Goal: Task Accomplishment & Management: Complete application form

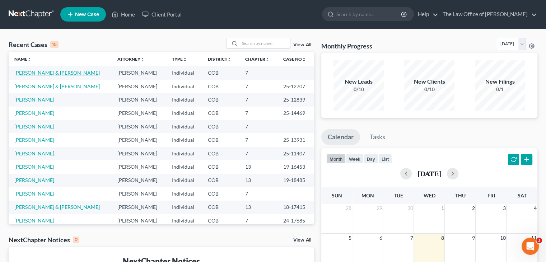
click at [36, 71] on link "[PERSON_NAME] & [PERSON_NAME]" at bounding box center [56, 73] width 85 height 6
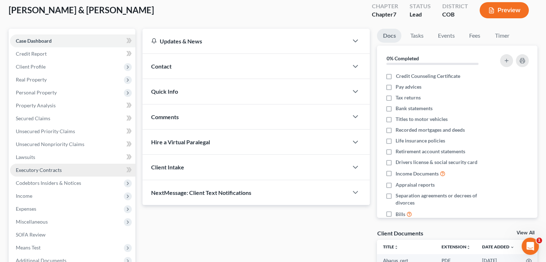
scroll to position [108, 0]
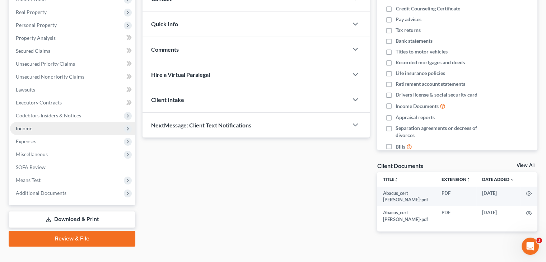
click at [34, 130] on span "Income" at bounding box center [72, 128] width 125 height 13
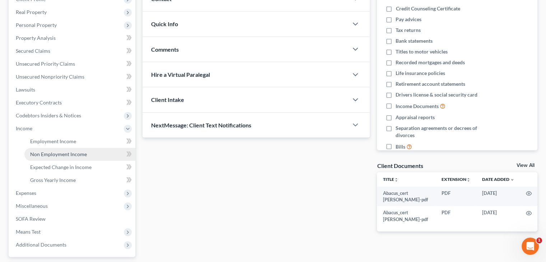
click at [52, 155] on span "Non Employment Income" at bounding box center [58, 154] width 57 height 6
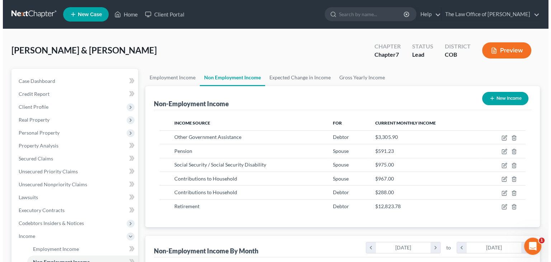
scroll to position [128, 221]
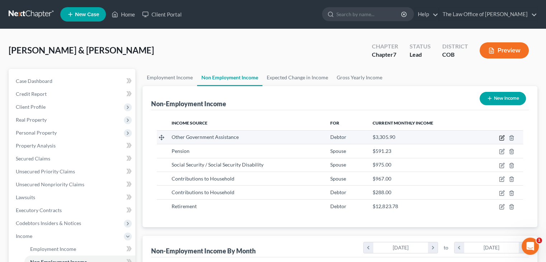
click at [502, 137] on icon "button" at bounding box center [502, 138] width 6 height 6
select select "5"
select select "3"
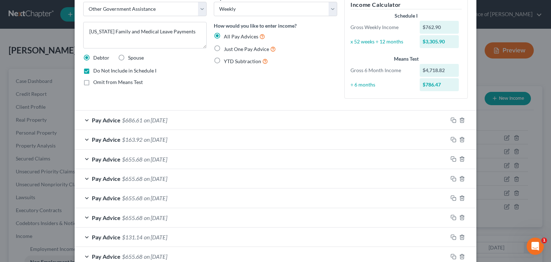
scroll to position [82, 0]
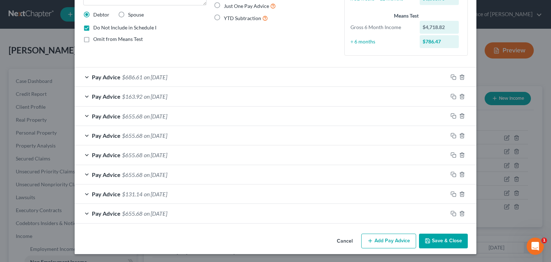
click at [394, 237] on button "Add Pay Advice" at bounding box center [388, 241] width 55 height 15
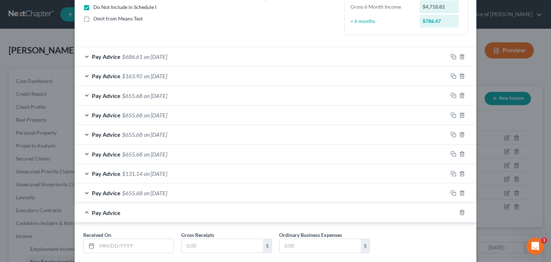
scroll to position [143, 0]
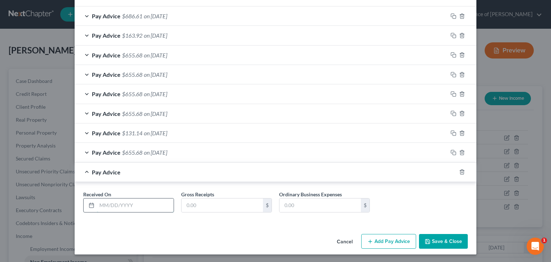
click at [109, 202] on input "text" at bounding box center [135, 206] width 77 height 14
type input "[DATE]"
click at [101, 149] on span "Pay Advice" at bounding box center [106, 152] width 29 height 7
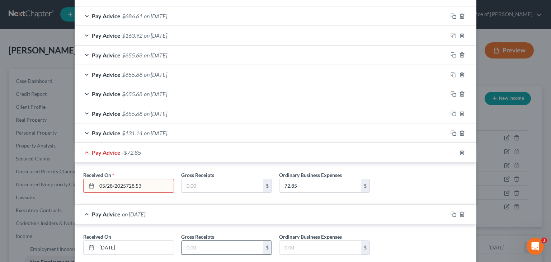
type input "05/28/2025728.53"
click at [241, 246] on input "text" at bounding box center [222, 248] width 81 height 14
paste input "728.53"
type input "728.53"
click at [311, 189] on input "72.85" at bounding box center [320, 186] width 81 height 14
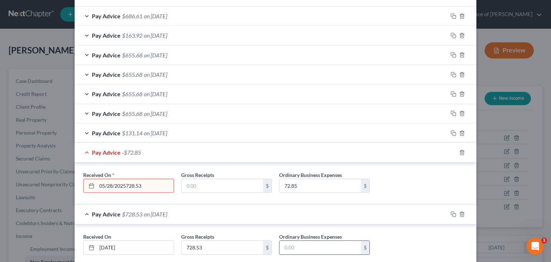
click at [304, 243] on input "text" at bounding box center [320, 248] width 81 height 14
paste input "72.85"
type input "72.85"
click at [226, 236] on div "Gross Receipts 728.53 $" at bounding box center [227, 244] width 98 height 22
click at [226, 246] on input "728.53" at bounding box center [222, 248] width 81 height 14
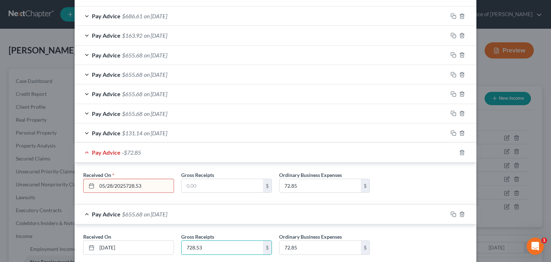
click at [149, 182] on input "05/28/2025728.53" at bounding box center [135, 186] width 77 height 14
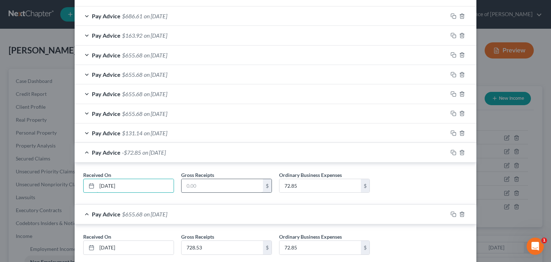
type input "[DATE]"
click at [204, 186] on input "text" at bounding box center [222, 186] width 81 height 14
paste input "728.53"
type input "728.53"
click at [209, 241] on input "728.53" at bounding box center [222, 248] width 81 height 14
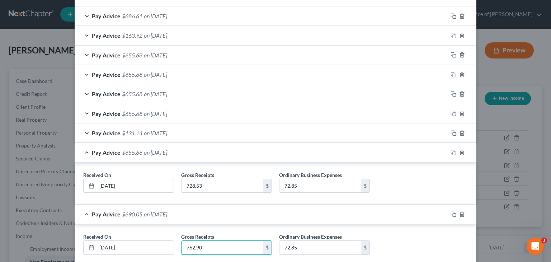
type input "762.90"
click at [328, 243] on input "72.85" at bounding box center [320, 248] width 81 height 14
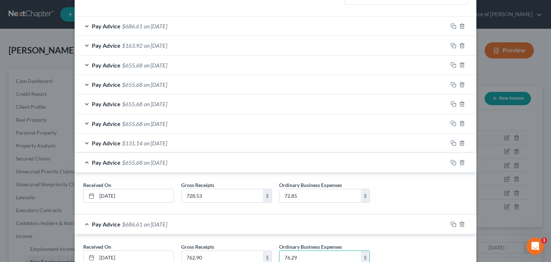
scroll to position [149, 0]
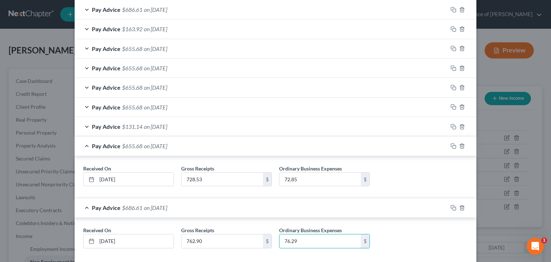
type input "76.29"
click at [458, 246] on div "Received On * [DATE] Gross Receipts 762.90 $ Ordinary Business Expenses 76.29 $" at bounding box center [276, 241] width 392 height 28
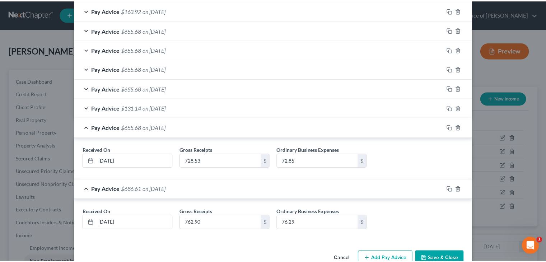
scroll to position [185, 0]
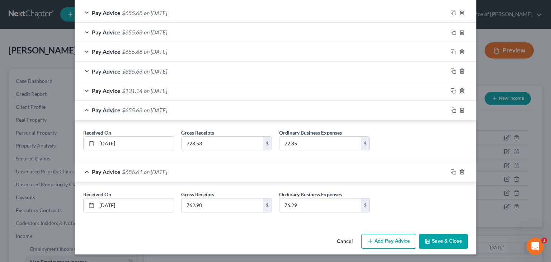
click at [437, 238] on button "Save & Close" at bounding box center [443, 241] width 49 height 15
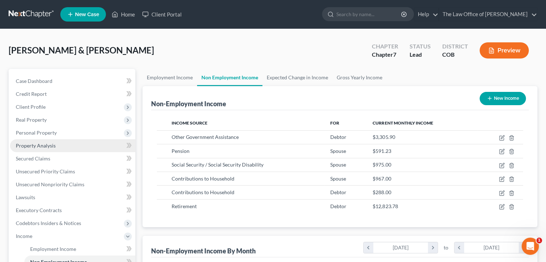
scroll to position [358827, 358733]
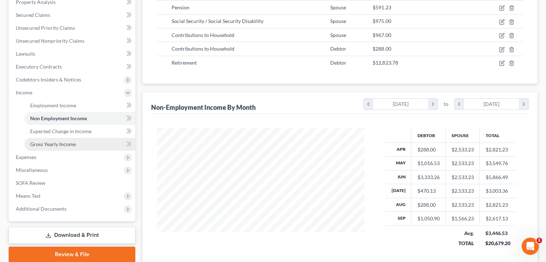
drag, startPoint x: 56, startPoint y: 141, endPoint x: 62, endPoint y: 141, distance: 5.8
click at [56, 141] on span "Gross Yearly Income" at bounding box center [53, 144] width 46 height 6
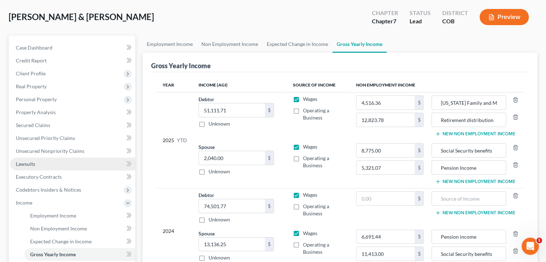
scroll to position [72, 0]
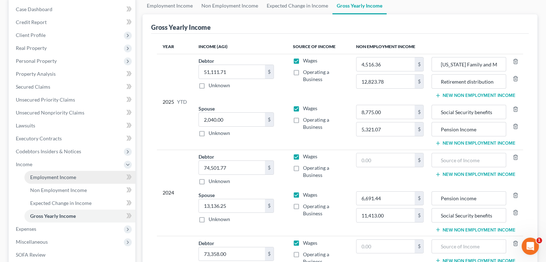
click at [74, 173] on link "Employment Income" at bounding box center [79, 177] width 111 height 13
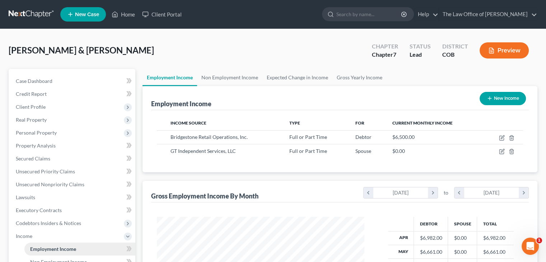
scroll to position [128, 221]
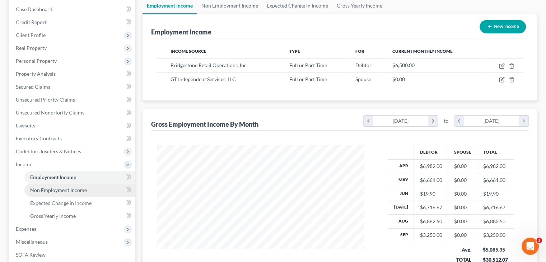
click at [66, 186] on link "Non Employment Income" at bounding box center [79, 190] width 111 height 13
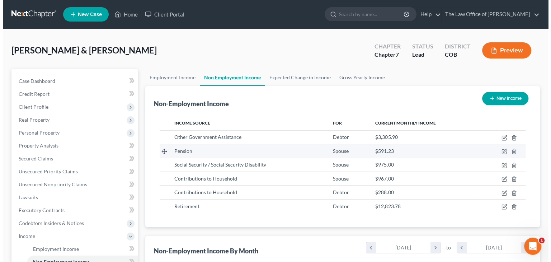
scroll to position [128, 221]
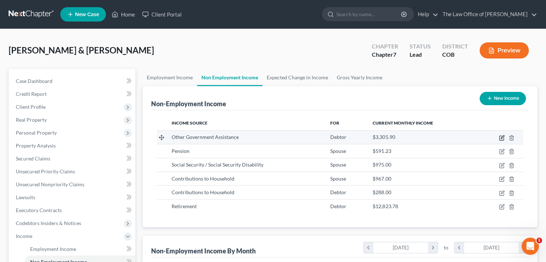
click at [504, 137] on icon "button" at bounding box center [501, 138] width 4 height 4
select select "5"
select select "3"
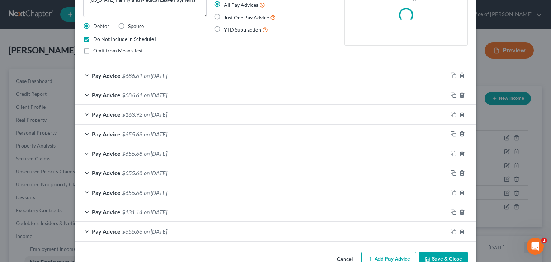
scroll to position [72, 0]
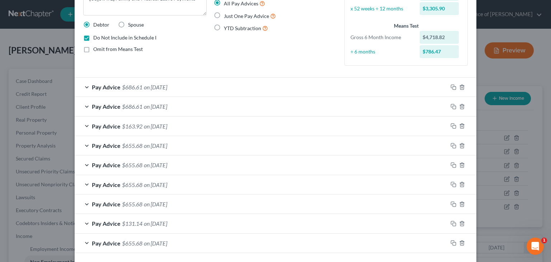
click at [136, 106] on span "$686.61" at bounding box center [132, 106] width 20 height 7
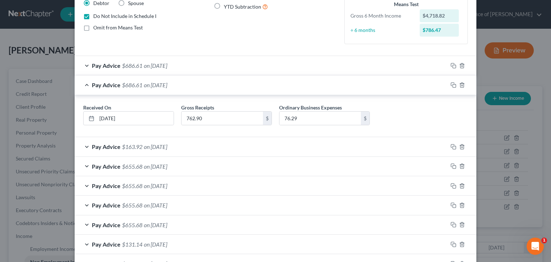
scroll to position [143, 0]
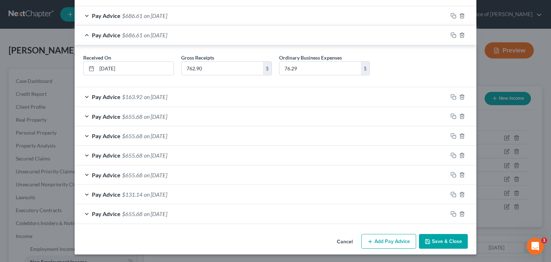
click at [83, 214] on div "Pay Advice $655.68 on [DATE]" at bounding box center [261, 213] width 373 height 19
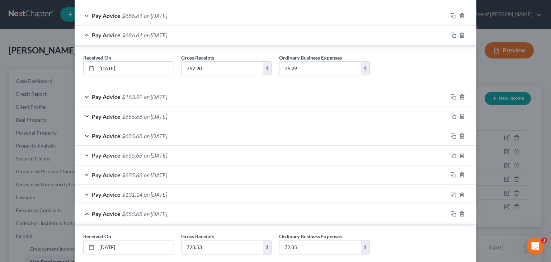
click at [86, 192] on div "Pay Advice $131.14 on [DATE]" at bounding box center [261, 194] width 373 height 19
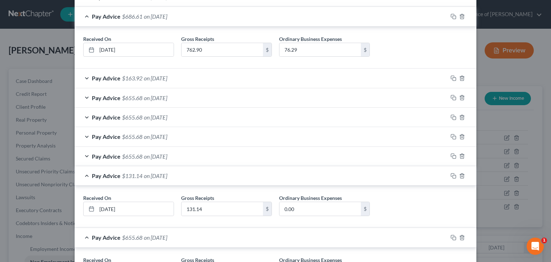
scroll to position [179, 0]
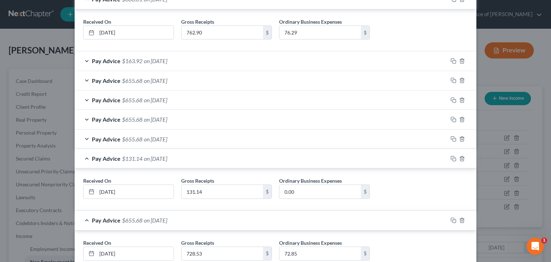
click at [84, 61] on div "Pay Advice $163.92 on [DATE]" at bounding box center [261, 60] width 373 height 19
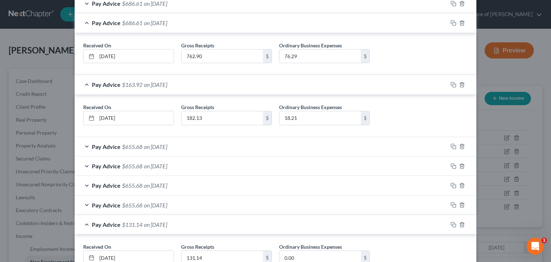
scroll to position [143, 0]
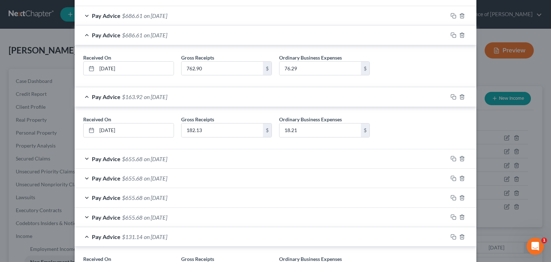
click at [85, 13] on div "Pay Advice $686.61 on [DATE]" at bounding box center [261, 15] width 373 height 19
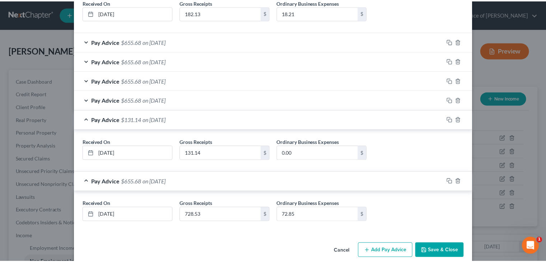
scroll to position [311, 0]
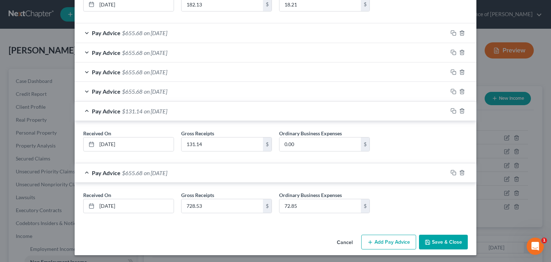
click at [443, 241] on button "Save & Close" at bounding box center [443, 242] width 49 height 15
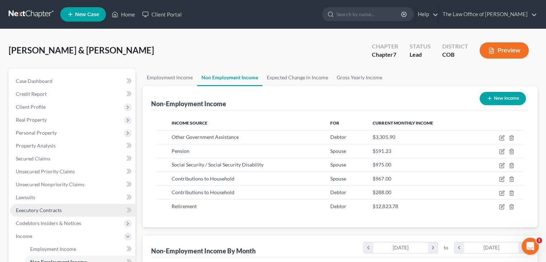
scroll to position [144, 0]
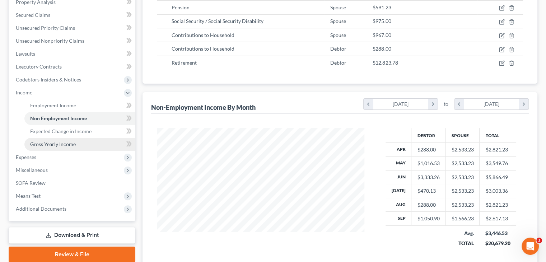
click at [73, 143] on span "Gross Yearly Income" at bounding box center [53, 144] width 46 height 6
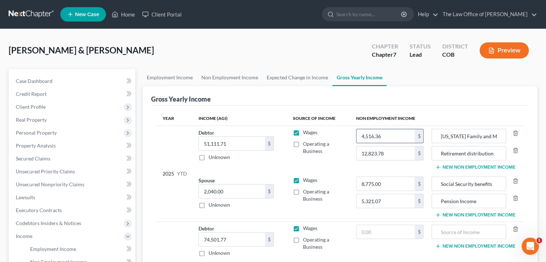
click at [398, 129] on div "4,516.36 $" at bounding box center [389, 136] width 67 height 14
click at [396, 133] on input "4,516.36" at bounding box center [385, 136] width 59 height 14
paste input "5,481.72"
type input "5,481.72"
click at [396, 152] on input "12,823.78" at bounding box center [385, 153] width 59 height 14
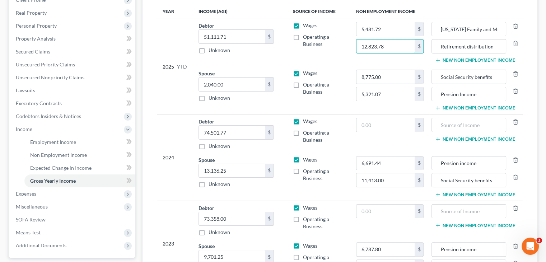
scroll to position [108, 0]
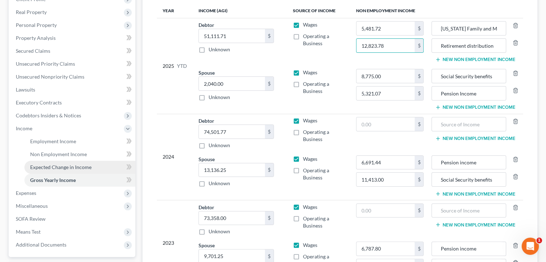
click at [80, 164] on span "Expected Change in Income" at bounding box center [60, 167] width 61 height 6
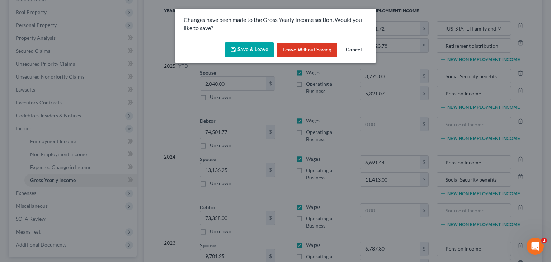
click at [248, 50] on button "Save & Leave" at bounding box center [250, 49] width 50 height 15
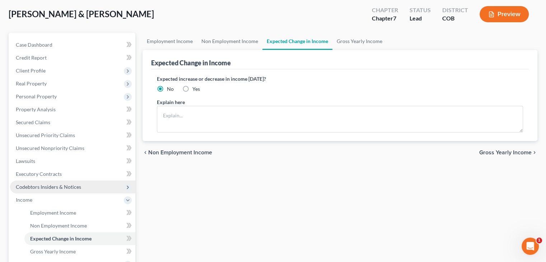
scroll to position [72, 0]
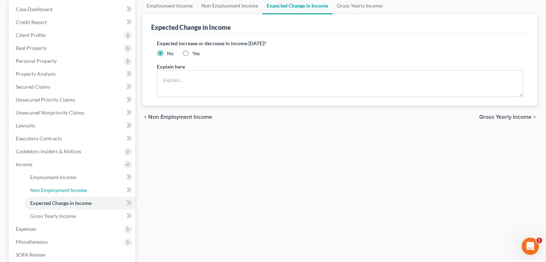
drag, startPoint x: 62, startPoint y: 192, endPoint x: 464, endPoint y: 227, distance: 403.2
click at [62, 192] on span "Non Employment Income" at bounding box center [58, 190] width 57 height 6
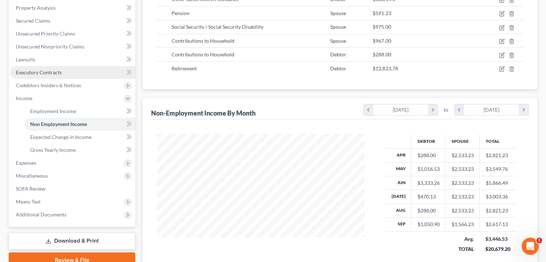
scroll to position [144, 0]
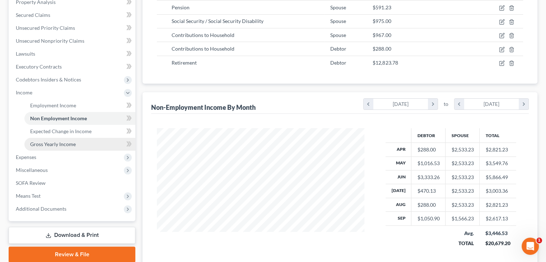
click at [53, 146] on span "Gross Yearly Income" at bounding box center [53, 144] width 46 height 6
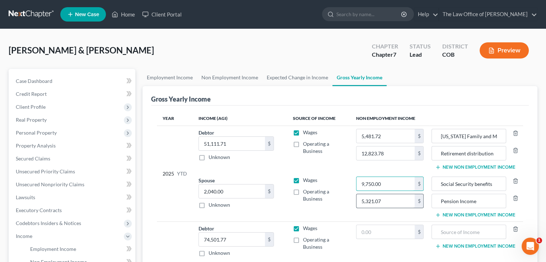
type input "9,750.00"
click at [399, 195] on input "5,321.07" at bounding box center [385, 201] width 59 height 14
click at [392, 153] on input "12,823.78" at bounding box center [385, 153] width 59 height 14
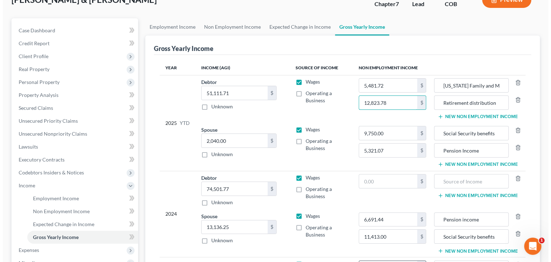
scroll to position [108, 0]
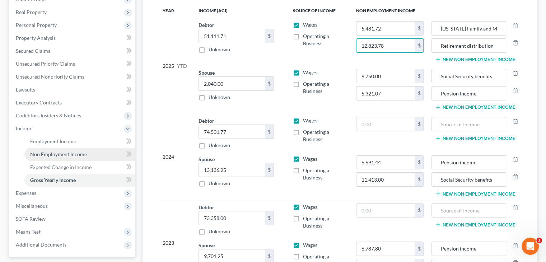
click at [37, 150] on link "Non Employment Income" at bounding box center [79, 154] width 111 height 13
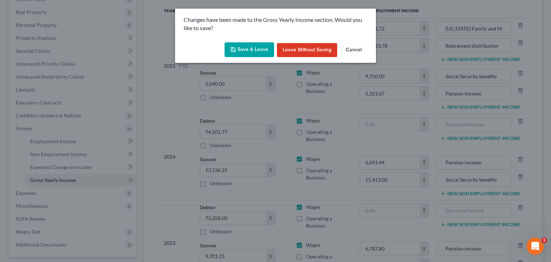
click at [245, 50] on button "Save & Leave" at bounding box center [250, 49] width 50 height 15
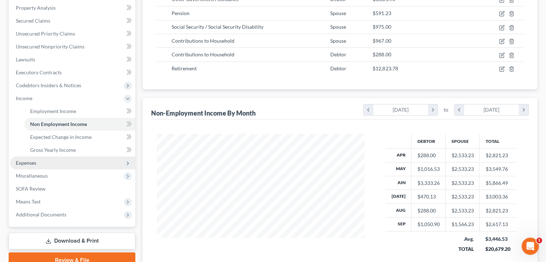
scroll to position [204, 0]
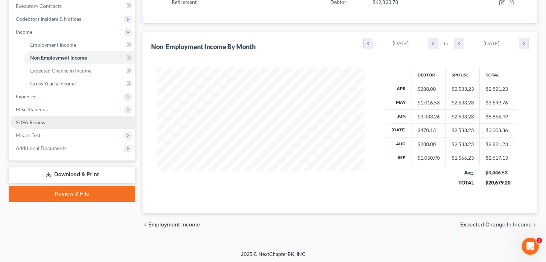
click at [34, 118] on link "SOFA Review" at bounding box center [72, 122] width 125 height 13
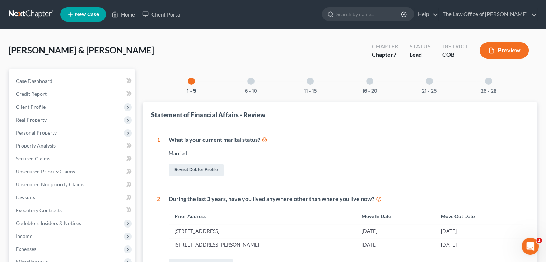
click at [252, 79] on div at bounding box center [250, 81] width 7 height 7
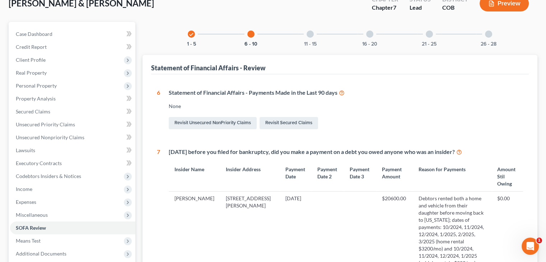
scroll to position [36, 0]
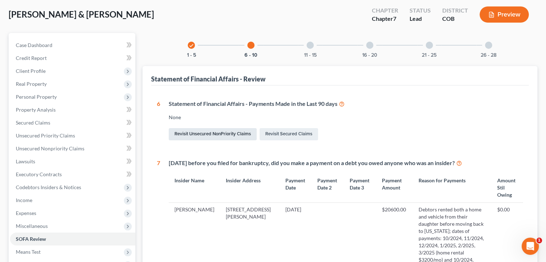
click at [221, 135] on link "Revisit Unsecured NonPriority Claims" at bounding box center [213, 134] width 88 height 12
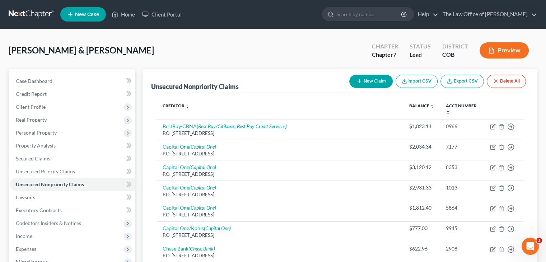
click at [358, 77] on button "New Claim" at bounding box center [370, 81] width 43 height 13
select select "2"
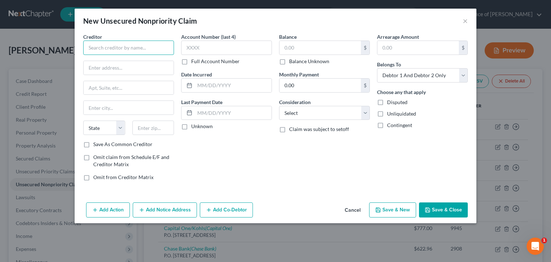
click at [111, 48] on input "text" at bounding box center [128, 48] width 91 height 14
type input "American Homes For Rent"
click at [117, 66] on input "text" at bounding box center [129, 68] width 90 height 14
paste input "[STREET_ADDRESS][PERSON_NAME]"
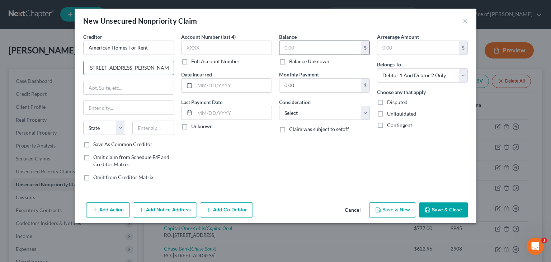
type input "[STREET_ADDRESS][PERSON_NAME]"
click at [147, 126] on input "text" at bounding box center [153, 128] width 42 height 14
click at [153, 128] on input "text" at bounding box center [153, 128] width 42 height 14
type input "80014"
click at [137, 85] on input "text" at bounding box center [129, 88] width 90 height 14
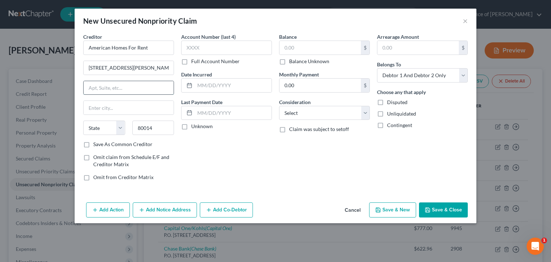
type input "Aurora"
select select "5"
click at [239, 174] on div "Account Number (last 4) Full Account Number Date Incurred Last Payment Date Unk…" at bounding box center [227, 110] width 98 height 154
click at [310, 86] on input "0.00" at bounding box center [320, 86] width 81 height 14
click at [235, 82] on input "text" at bounding box center [233, 86] width 77 height 14
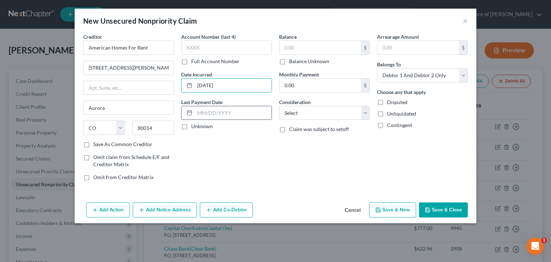
type input "[DATE]"
click at [231, 111] on input "text" at bounding box center [233, 113] width 77 height 14
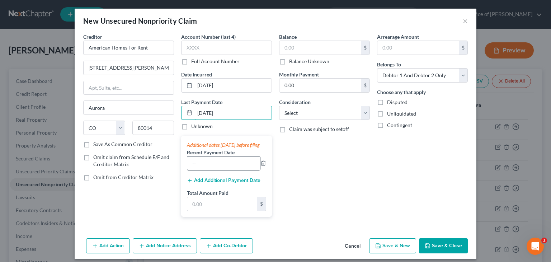
type input "[DATE]"
click at [208, 170] on input "text" at bounding box center [223, 164] width 73 height 14
type input "[DATE]"
click at [206, 111] on input "[DATE]" at bounding box center [233, 113] width 77 height 14
type input "[DATE]"
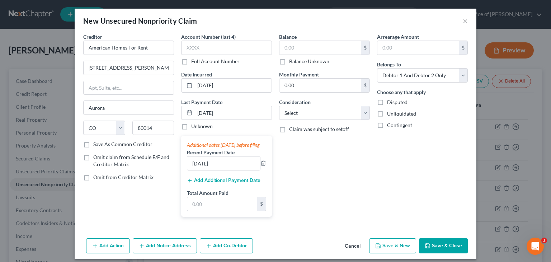
click at [187, 183] on icon "button" at bounding box center [190, 181] width 6 height 6
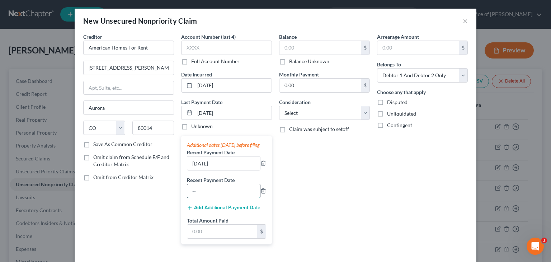
click at [213, 196] on input "text" at bounding box center [223, 191] width 73 height 14
type input "[DATE]"
click at [211, 238] on input "text" at bounding box center [222, 232] width 70 height 14
type input "8,451.00"
click at [293, 109] on select "Select Cable / Satellite Services Collection Agency Credit Card Debt Debt Couns…" at bounding box center [324, 113] width 91 height 14
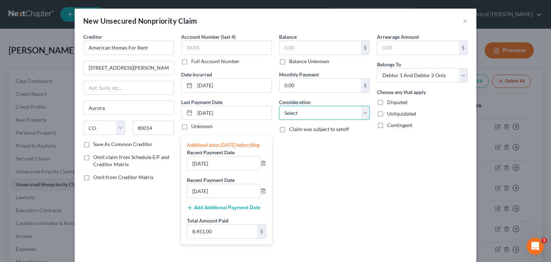
select select "14"
click at [279, 106] on select "Select Cable / Satellite Services Collection Agency Credit Card Debt Debt Couns…" at bounding box center [324, 113] width 91 height 14
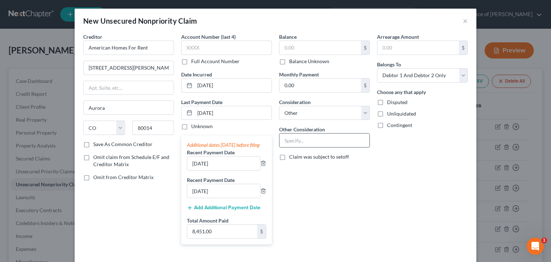
click at [304, 141] on input "text" at bounding box center [325, 141] width 90 height 14
type input "Rent"
click at [93, 157] on label "Omit claim from Schedule E/F and Creditor Matrix" at bounding box center [133, 161] width 81 height 14
click at [96, 157] on input "Omit claim from Schedule E/F and Creditor Matrix" at bounding box center [98, 156] width 5 height 5
checkbox input "true"
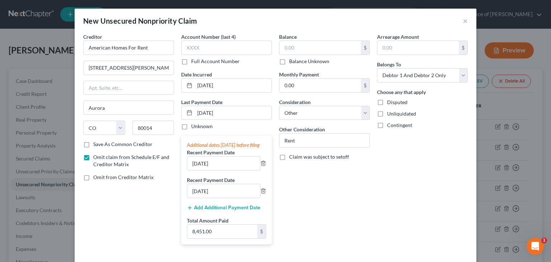
click at [93, 174] on label "Omit from Creditor Matrix" at bounding box center [123, 177] width 60 height 7
click at [96, 174] on input "Omit from Creditor Matrix" at bounding box center [98, 176] width 5 height 5
checkbox input "true"
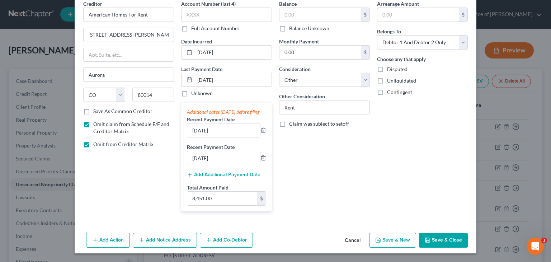
click at [441, 237] on button "Save & Close" at bounding box center [443, 240] width 49 height 15
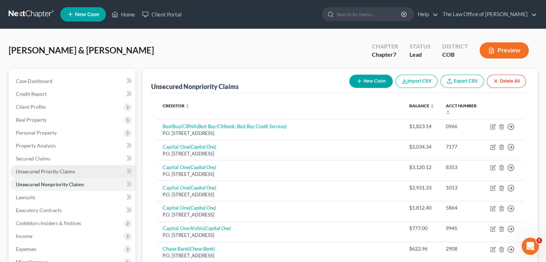
click at [36, 171] on span "Unsecured Priority Claims" at bounding box center [45, 171] width 59 height 6
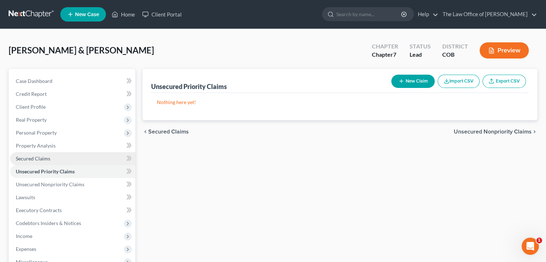
click at [41, 157] on span "Secured Claims" at bounding box center [33, 158] width 34 height 6
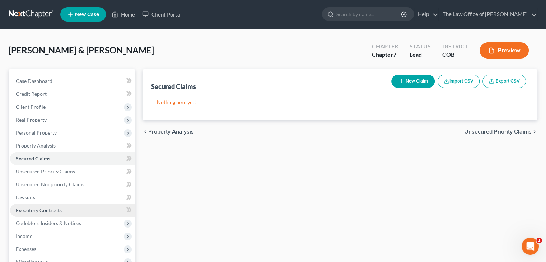
click at [37, 211] on span "Executory Contracts" at bounding box center [39, 210] width 46 height 6
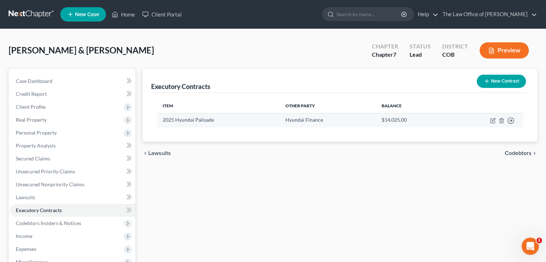
click at [214, 117] on td "2025 Hyundai Palisade" at bounding box center [218, 120] width 123 height 14
click at [494, 120] on icon "button" at bounding box center [493, 119] width 3 height 3
select select "3"
select select "4"
select select "2"
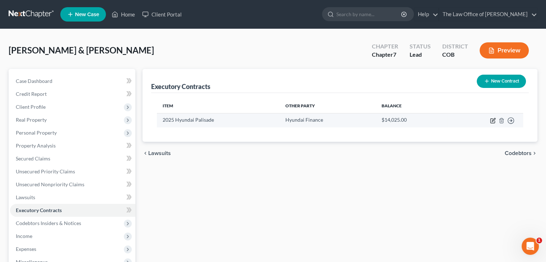
select select "1"
select select "0"
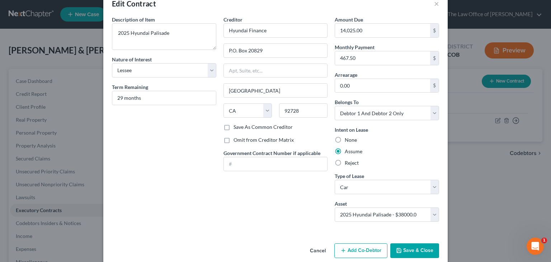
scroll to position [27, 0]
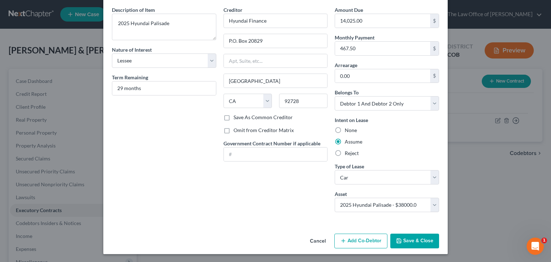
click at [422, 241] on button "Save & Close" at bounding box center [415, 241] width 49 height 15
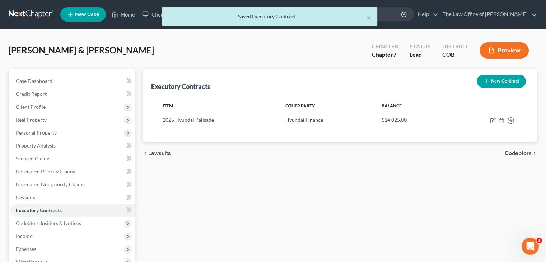
click at [505, 81] on button "New Contract" at bounding box center [501, 81] width 49 height 13
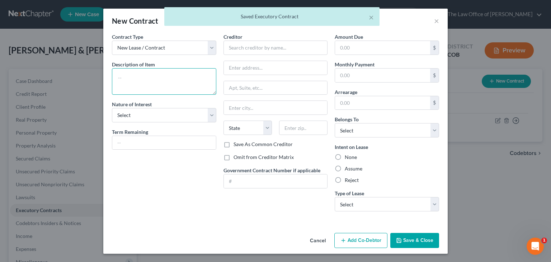
click at [145, 78] on textarea at bounding box center [164, 81] width 104 height 27
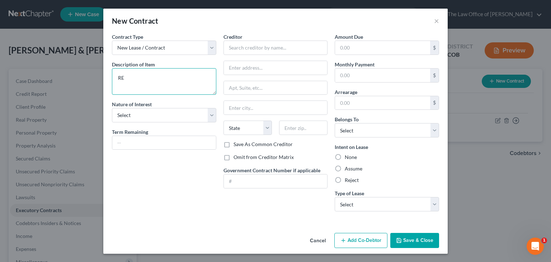
type textarea "R"
type textarea "Home Rental Lease"
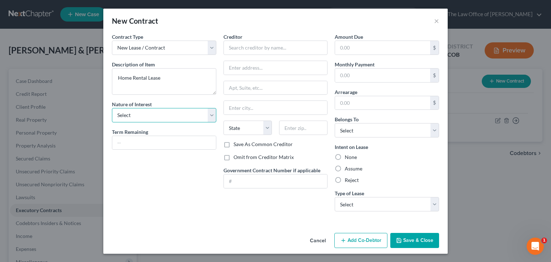
click at [136, 117] on select "Select Purchaser Agent Lessor Lessee" at bounding box center [164, 115] width 104 height 14
select select "3"
click at [112, 108] on select "Select Purchaser Agent Lessor Lessee" at bounding box center [164, 115] width 104 height 14
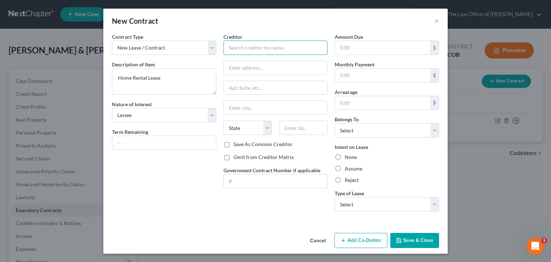
click at [271, 48] on input "text" at bounding box center [276, 48] width 104 height 14
type input "American Homes for Rent"
paste input "[STREET_ADDRESS][PERSON_NAME]"
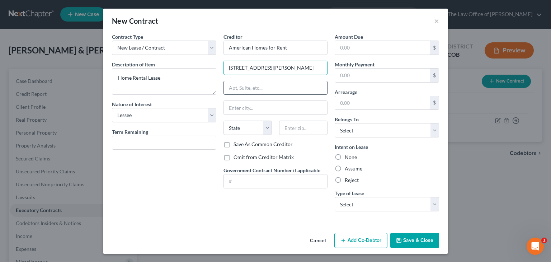
type input "[STREET_ADDRESS][PERSON_NAME]"
type input "80014"
type input "Aurora"
select select "5"
click at [369, 44] on input "text" at bounding box center [382, 48] width 95 height 14
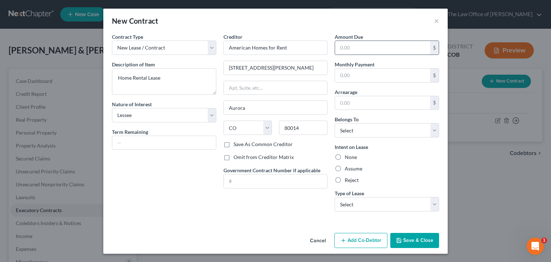
click at [347, 42] on input "text" at bounding box center [382, 48] width 95 height 14
click at [164, 213] on div "Contract Type New Lease / Contract New Timeshare Description of non-residential…" at bounding box center [164, 125] width 112 height 184
drag, startPoint x: 368, startPoint y: 40, endPoint x: 368, endPoint y: 46, distance: 6.5
click at [368, 42] on div "Amount Due $" at bounding box center [387, 44] width 104 height 22
click at [368, 50] on input "text" at bounding box center [382, 48] width 95 height 14
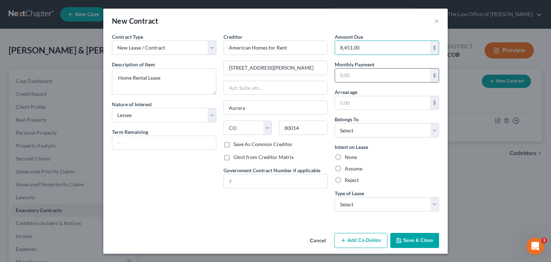
type input "8,451.00"
click at [346, 73] on input "text" at bounding box center [382, 76] width 95 height 14
type input "2,817.00"
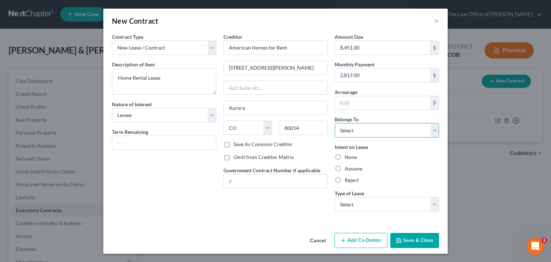
click at [356, 130] on select "Select Debtor 1 Only Debtor 2 Only Debtor 1 And Debtor 2 Only At Least One Of T…" at bounding box center [387, 130] width 104 height 14
select select "2"
click at [335, 123] on select "Select Debtor 1 Only Debtor 2 Only Debtor 1 And Debtor 2 Only At Least One Of T…" at bounding box center [387, 130] width 104 height 14
click at [345, 168] on label "Assume" at bounding box center [354, 168] width 18 height 7
click at [348, 168] on input "Assume" at bounding box center [350, 167] width 5 height 5
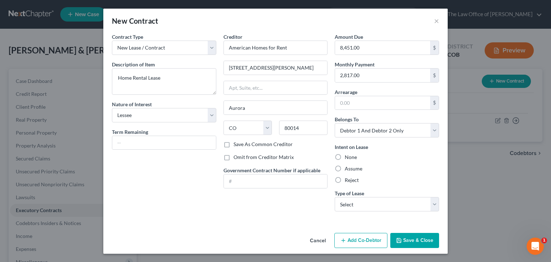
radio input "true"
click at [349, 200] on select "Select Real Estate Car Other" at bounding box center [387, 204] width 104 height 14
select select "0"
click at [335, 197] on select "Select Real Estate Car Other" at bounding box center [387, 204] width 104 height 14
click at [417, 239] on button "Save & Close" at bounding box center [415, 240] width 49 height 15
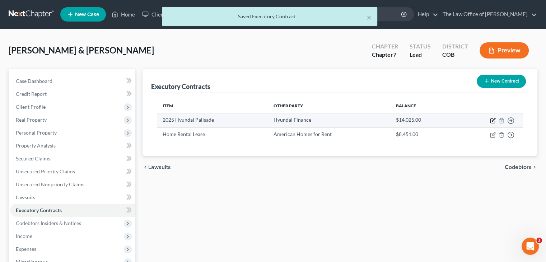
click at [491, 119] on icon "button" at bounding box center [492, 121] width 4 height 4
select select "3"
select select "4"
select select "2"
select select "1"
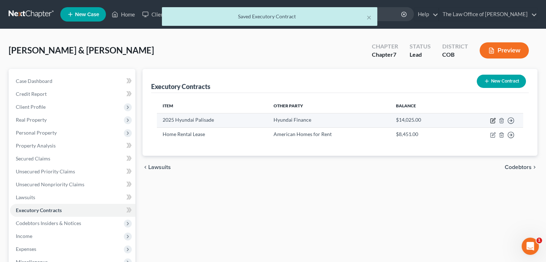
select select "0"
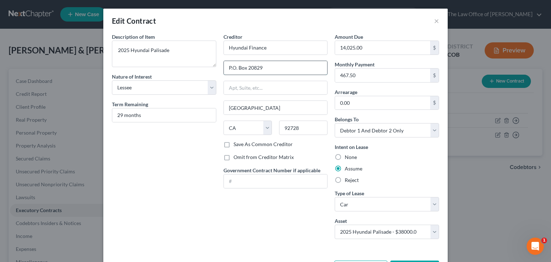
click at [284, 62] on input "P.O. Box 20829" at bounding box center [276, 68] width 104 height 14
drag, startPoint x: 284, startPoint y: 63, endPoint x: 206, endPoint y: 62, distance: 78.6
click at [206, 62] on div "Description of non-residential real property * Description of Item * 2025 Hyund…" at bounding box center [275, 139] width 335 height 212
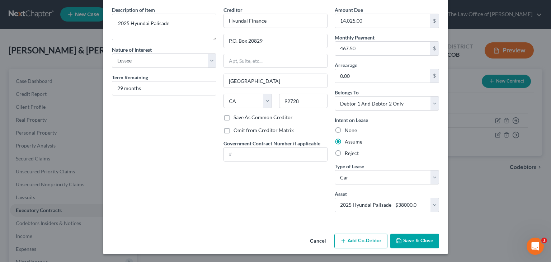
click at [421, 238] on button "Save & Close" at bounding box center [415, 241] width 49 height 15
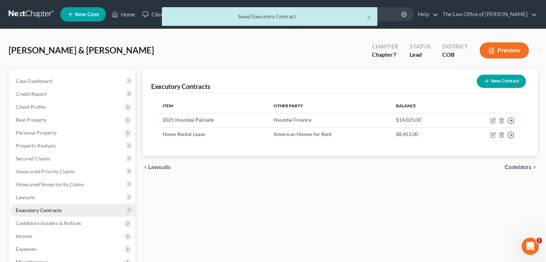
scroll to position [108, 0]
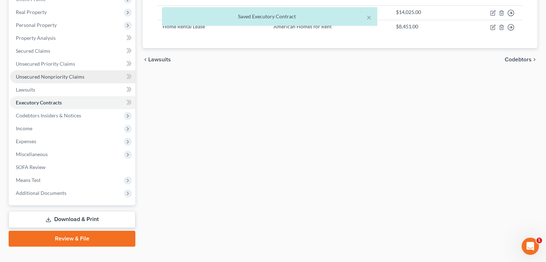
click at [42, 75] on span "Unsecured Nonpriority Claims" at bounding box center [50, 77] width 69 height 6
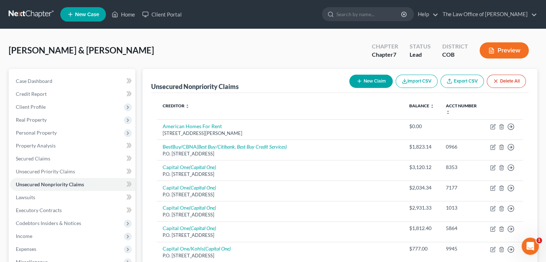
click at [366, 78] on button "New Claim" at bounding box center [370, 81] width 43 height 13
select select "2"
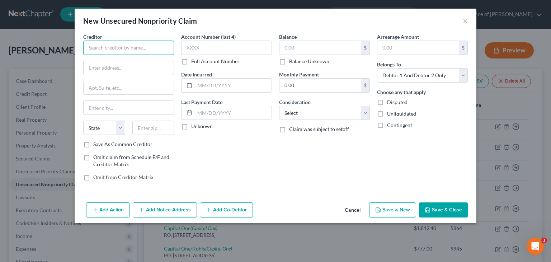
click at [101, 48] on input "text" at bounding box center [128, 48] width 91 height 14
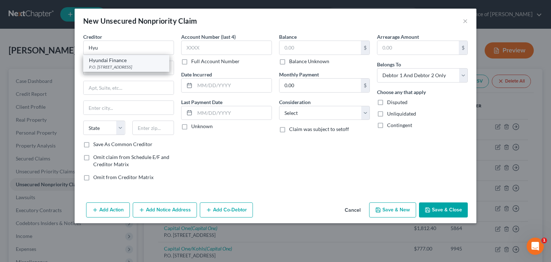
click at [111, 67] on div "P.O. [STREET_ADDRESS]" at bounding box center [126, 67] width 75 height 6
type input "Hyundai Finance"
type input "P.O. Box 20829"
type input "[GEOGRAPHIC_DATA]"
select select "4"
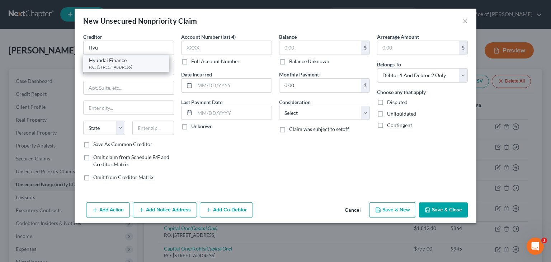
type input "92728"
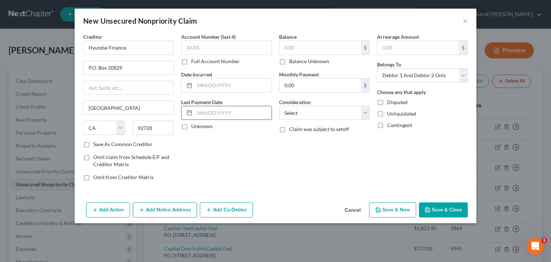
click at [226, 113] on input "text" at bounding box center [233, 113] width 77 height 14
click at [204, 111] on input "text" at bounding box center [233, 113] width 77 height 14
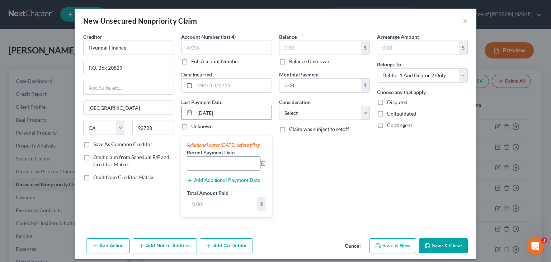
type input "[DATE]"
click at [210, 170] on input "text" at bounding box center [223, 164] width 73 height 14
type input "[DATE]"
click at [208, 183] on button "Add Additional Payment Date" at bounding box center [224, 181] width 74 height 6
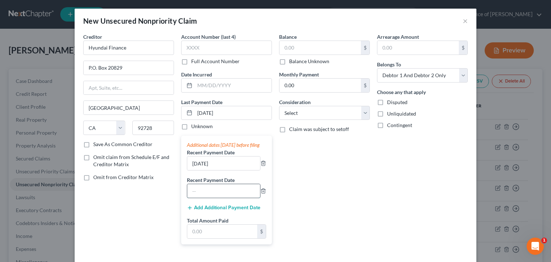
click at [211, 198] on input "text" at bounding box center [223, 191] width 73 height 14
type input "[DATE]"
click at [217, 236] on input "text" at bounding box center [222, 232] width 70 height 14
click at [209, 238] on input "text" at bounding box center [222, 232] width 70 height 14
click at [235, 238] on input "1,402.25" at bounding box center [222, 232] width 70 height 14
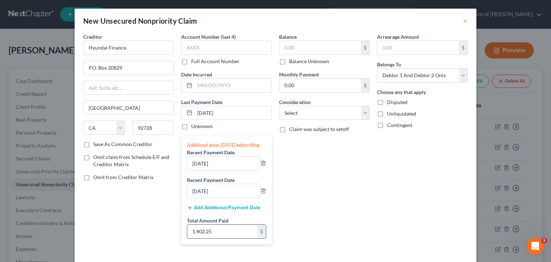
click at [229, 236] on input "1,402.25" at bounding box center [222, 232] width 70 height 14
type input "1,402.50"
click at [337, 110] on select "Select Cable / Satellite Services Collection Agency Credit Card Debt Debt Couns…" at bounding box center [324, 113] width 91 height 14
select select "14"
click at [279, 106] on select "Select Cable / Satellite Services Collection Agency Credit Card Debt Debt Couns…" at bounding box center [324, 113] width 91 height 14
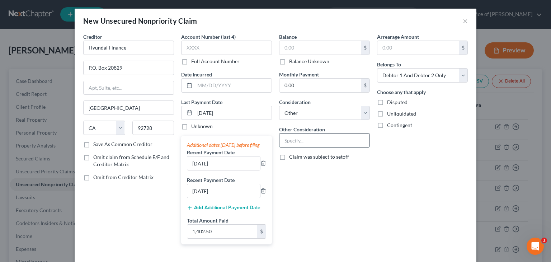
click at [305, 135] on input "text" at bounding box center [325, 141] width 90 height 14
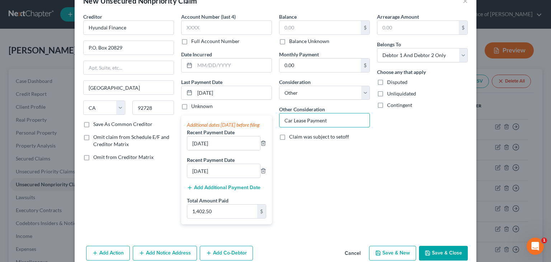
scroll to position [39, 0]
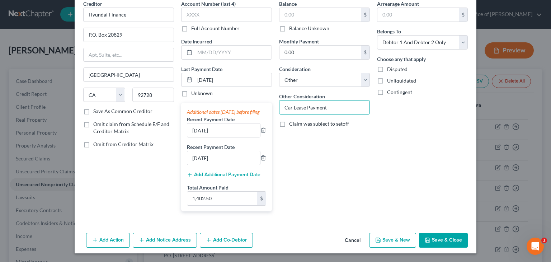
type input "Car Lease Payment"
click at [93, 121] on label "Omit claim from Schedule E/F and Creditor Matrix" at bounding box center [133, 128] width 81 height 14
click at [96, 121] on input "Omit claim from Schedule E/F and Creditor Matrix" at bounding box center [98, 123] width 5 height 5
checkbox input "true"
click at [93, 141] on label "Omit from Creditor Matrix" at bounding box center [123, 144] width 60 height 7
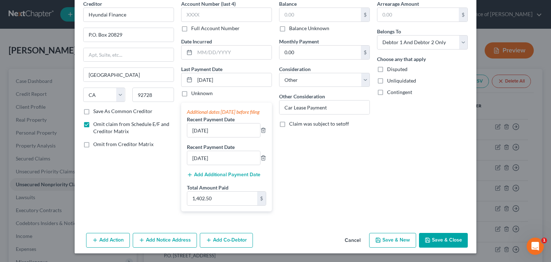
click at [96, 141] on input "Omit from Creditor Matrix" at bounding box center [98, 143] width 5 height 5
checkbox input "true"
click at [447, 241] on button "Save & Close" at bounding box center [443, 240] width 49 height 15
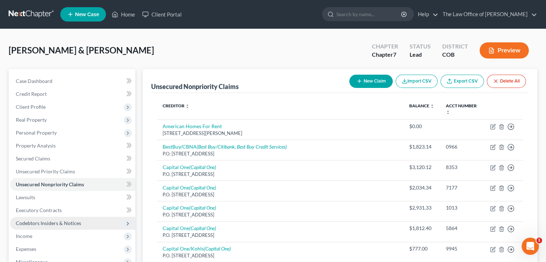
click at [56, 225] on span "Codebtors Insiders & Notices" at bounding box center [48, 223] width 65 height 6
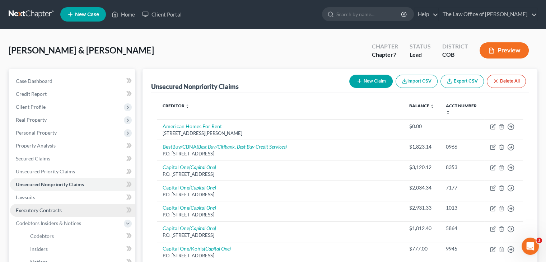
click at [52, 211] on span "Executory Contracts" at bounding box center [39, 210] width 46 height 6
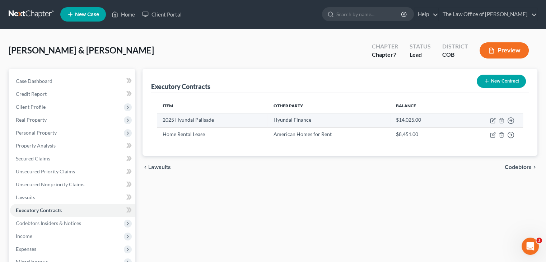
click at [370, 122] on td "Hyundai Finance" at bounding box center [328, 120] width 123 height 14
click at [491, 120] on icon "button" at bounding box center [493, 121] width 6 height 6
select select "3"
select select "4"
select select "2"
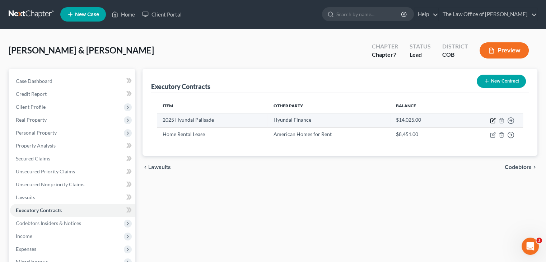
select select "1"
select select "0"
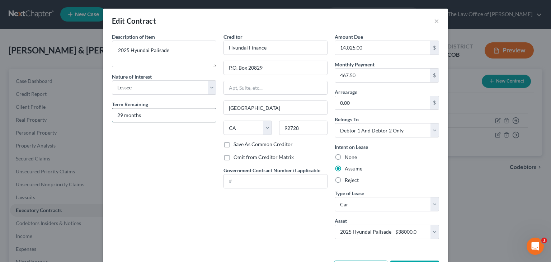
drag, startPoint x: 116, startPoint y: 113, endPoint x: 125, endPoint y: 118, distance: 10.1
click at [118, 115] on input "29 months" at bounding box center [164, 115] width 104 height 14
type input "28 months"
click at [230, 219] on div "Creditor * Hyundai Finance P.O. [GEOGRAPHIC_DATA] [US_STATE][GEOGRAPHIC_DATA] A…" at bounding box center [276, 139] width 112 height 212
click at [382, 47] on input "14,025.00" at bounding box center [382, 48] width 95 height 14
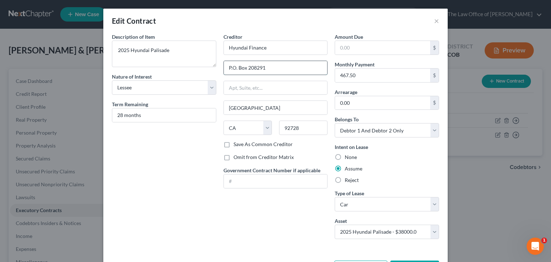
type input "P.O. Box 20829"
click at [372, 42] on input "text" at bounding box center [382, 48] width 95 height 14
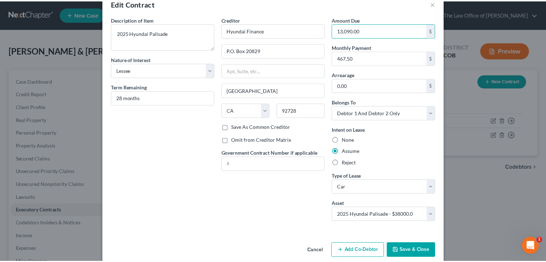
scroll to position [27, 0]
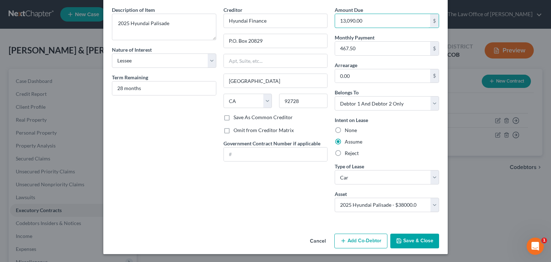
type input "13,090.00"
click at [423, 238] on button "Save & Close" at bounding box center [415, 241] width 49 height 15
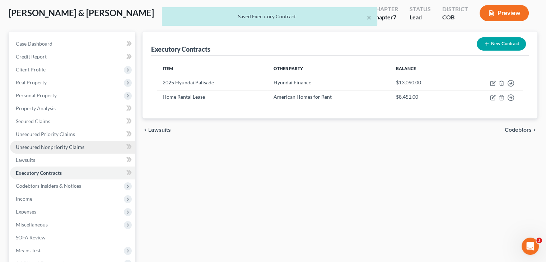
scroll to position [108, 0]
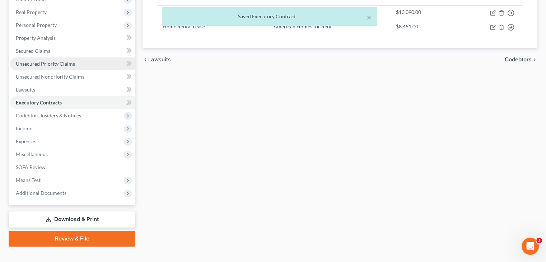
click at [43, 66] on span "Unsecured Priority Claims" at bounding box center [45, 64] width 59 height 6
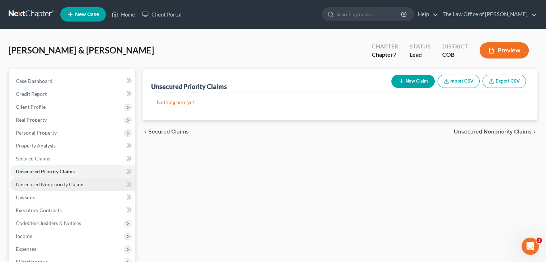
click at [58, 186] on span "Unsecured Nonpriority Claims" at bounding box center [50, 184] width 69 height 6
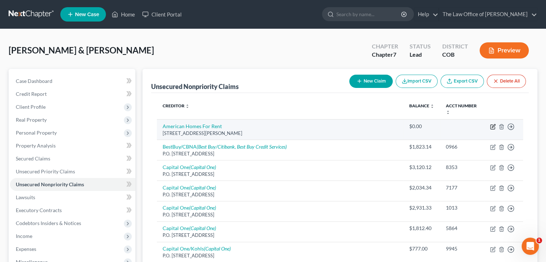
click at [494, 127] on icon "button" at bounding box center [493, 127] width 6 height 6
select select "5"
select select "14"
select select "2"
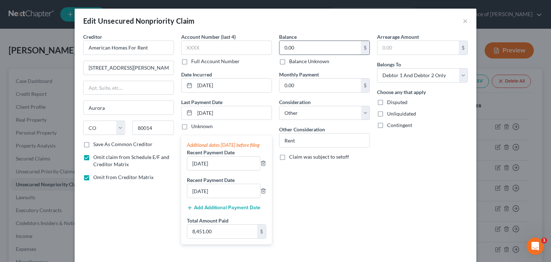
drag, startPoint x: 292, startPoint y: 43, endPoint x: 297, endPoint y: 44, distance: 5.4
click at [293, 43] on input "0.00" at bounding box center [320, 48] width 81 height 14
click at [297, 44] on input "0.00" at bounding box center [320, 48] width 81 height 14
drag, startPoint x: 299, startPoint y: 46, endPoint x: 263, endPoint y: 43, distance: 35.3
click at [263, 43] on div "Creditor * American Homes For Rent [STREET_ADDRESS][PERSON_NAME] [US_STATE] AK …" at bounding box center [276, 141] width 392 height 217
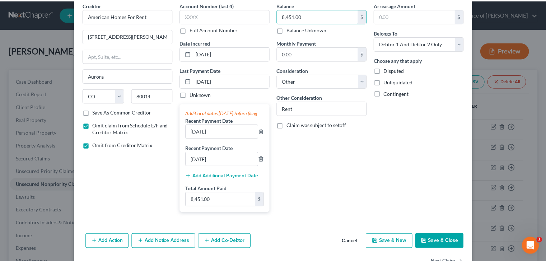
scroll to position [60, 0]
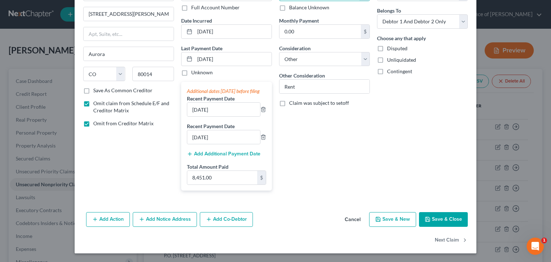
type input "8,451.00"
click at [444, 223] on button "Save & Close" at bounding box center [443, 219] width 49 height 15
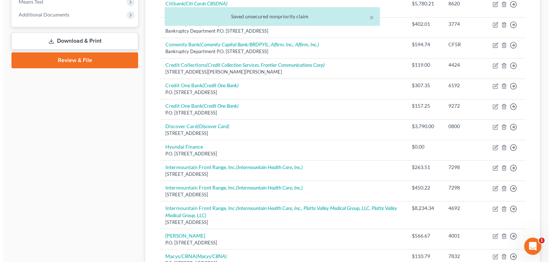
scroll to position [359, 0]
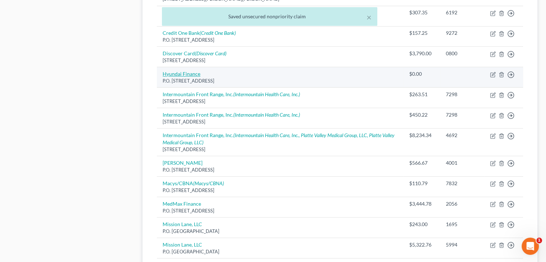
click at [199, 75] on link "Hyundai Finance" at bounding box center [182, 74] width 38 height 6
select select "4"
select select "14"
select select "2"
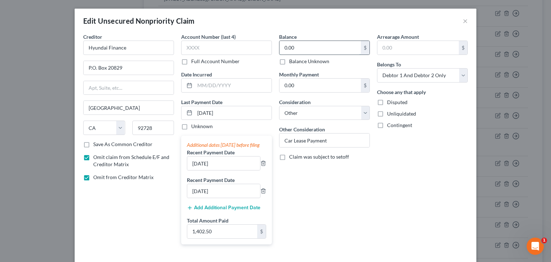
click at [302, 45] on input "0.00" at bounding box center [320, 48] width 81 height 14
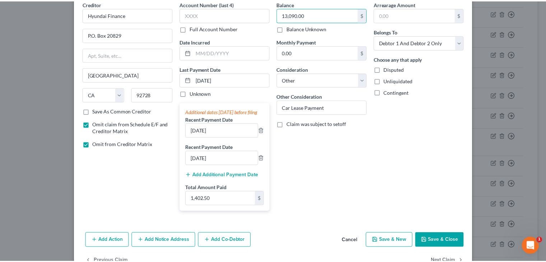
scroll to position [60, 0]
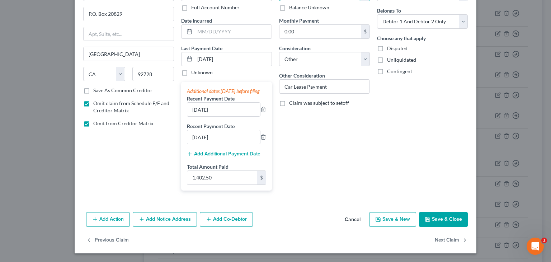
type input "13,090.00"
click at [431, 221] on button "Save & Close" at bounding box center [443, 219] width 49 height 15
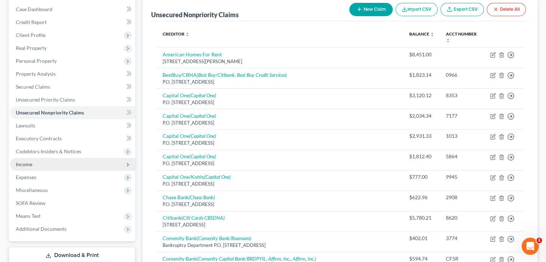
scroll to position [72, 0]
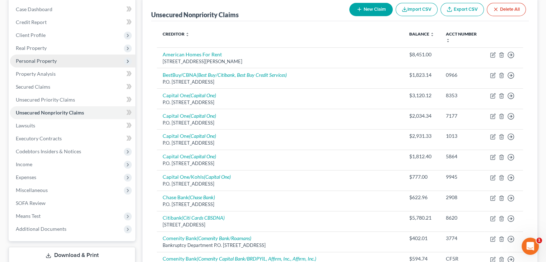
click at [46, 63] on span "Personal Property" at bounding box center [36, 61] width 41 height 6
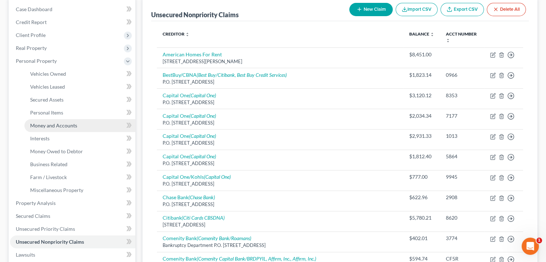
click at [62, 124] on span "Money and Accounts" at bounding box center [53, 125] width 47 height 6
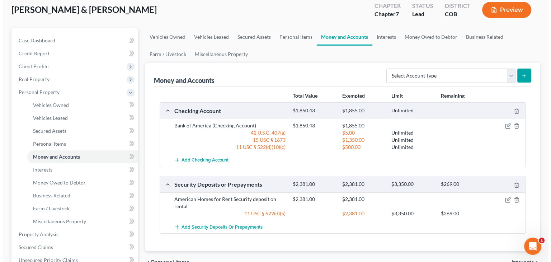
scroll to position [72, 0]
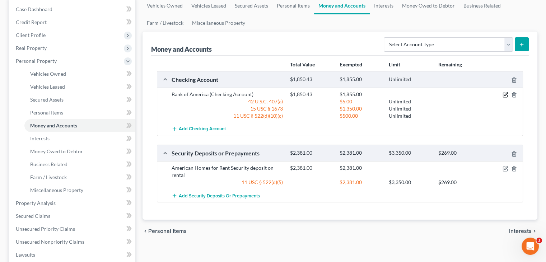
click at [503, 93] on icon "button" at bounding box center [506, 95] width 6 height 6
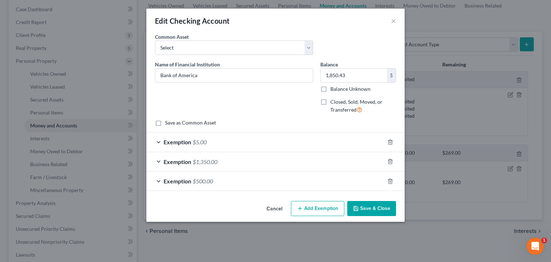
click at [227, 161] on div "Exemption $1,350.00" at bounding box center [265, 161] width 238 height 19
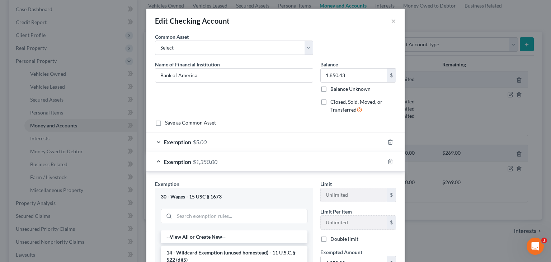
click at [227, 161] on div "Exemption $1,350.00" at bounding box center [265, 161] width 238 height 19
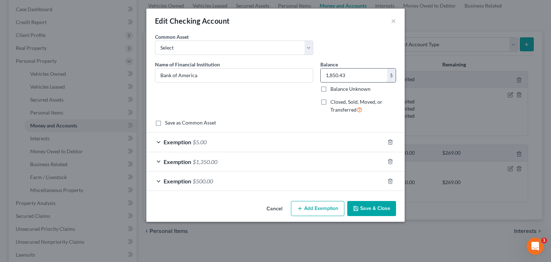
click at [351, 78] on input "1,850.43" at bounding box center [354, 76] width 66 height 14
type input "227.97"
click at [220, 139] on div "Exemption $5.00" at bounding box center [265, 141] width 238 height 19
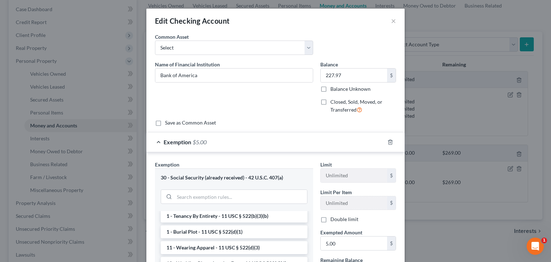
scroll to position [0, 0]
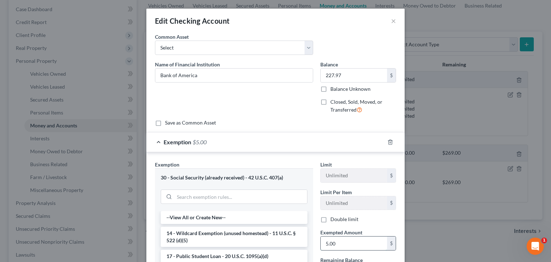
click at [342, 242] on input "5.00" at bounding box center [354, 244] width 66 height 14
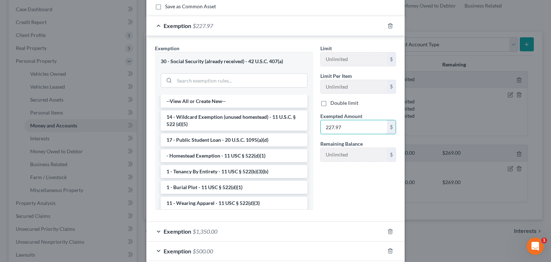
scroll to position [154, 0]
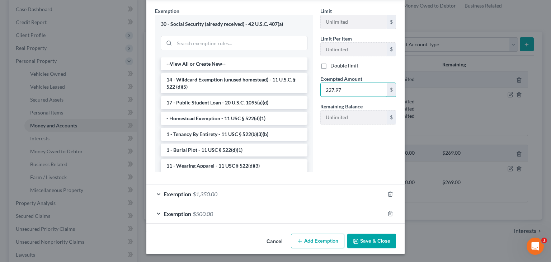
type input "227.97"
click at [371, 240] on button "Save & Close" at bounding box center [371, 241] width 49 height 15
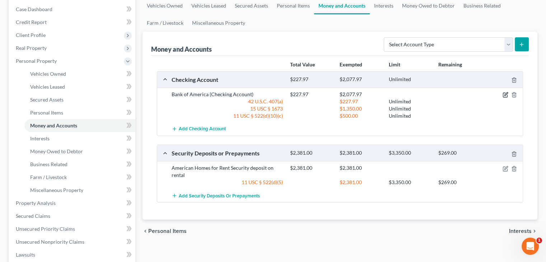
click at [507, 93] on icon "button" at bounding box center [505, 94] width 3 height 3
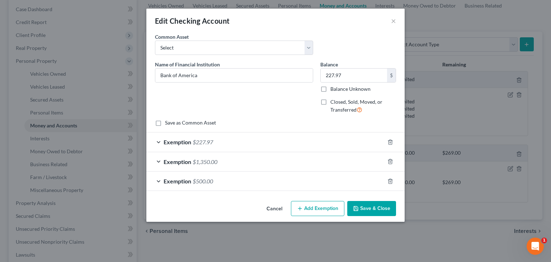
click at [233, 156] on div "Exemption $1,350.00" at bounding box center [265, 161] width 238 height 19
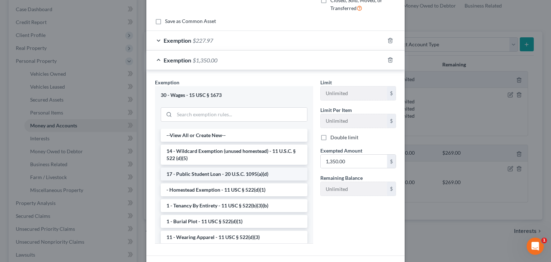
scroll to position [108, 0]
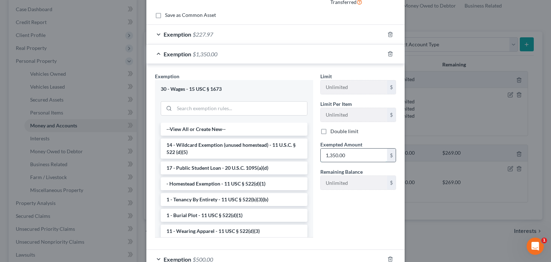
click at [349, 154] on input "1,350.00" at bounding box center [354, 156] width 66 height 14
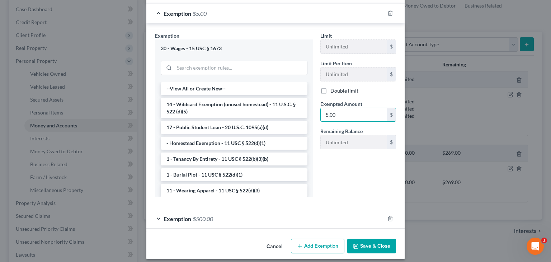
scroll to position [154, 0]
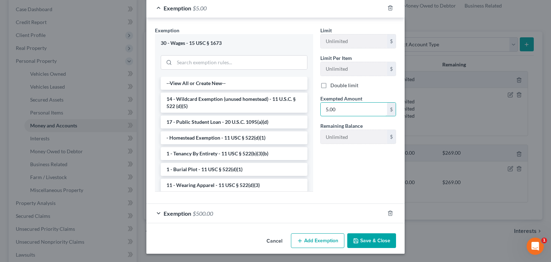
type input "5.00"
click at [157, 211] on div "Exemption $500.00" at bounding box center [265, 213] width 238 height 19
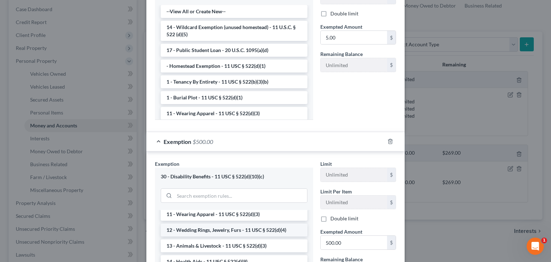
scroll to position [108, 0]
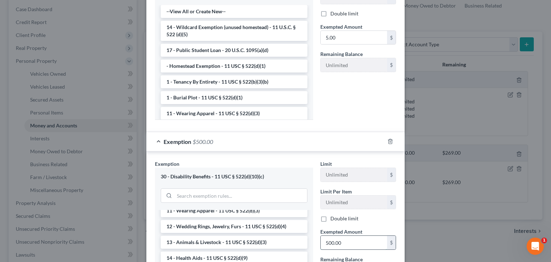
click at [358, 242] on input "500.00" at bounding box center [354, 243] width 66 height 14
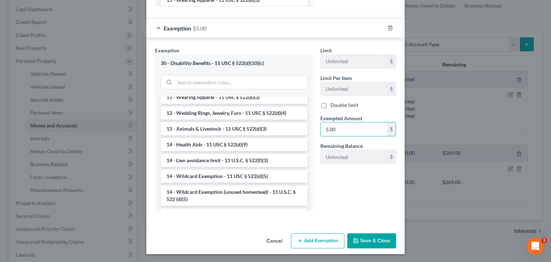
type input "5.00"
click at [317, 236] on button "Add Exemption" at bounding box center [317, 240] width 53 height 15
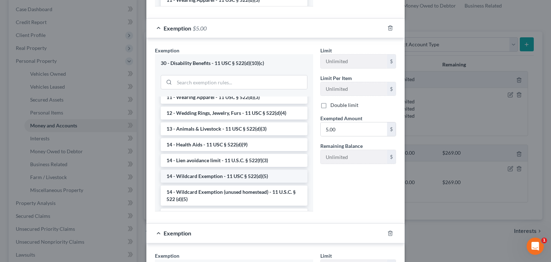
click at [214, 174] on li "14 - Wildcard Exemption - 11 USC § 522(d)(5)" at bounding box center [234, 176] width 147 height 13
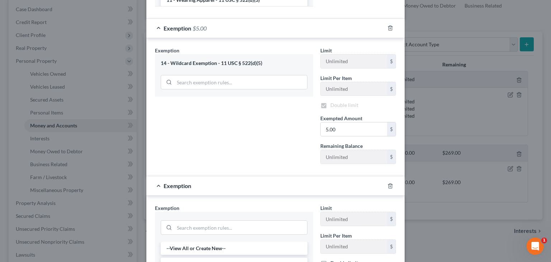
checkbox input "true"
click at [339, 127] on input "5.00" at bounding box center [354, 129] width 66 height 14
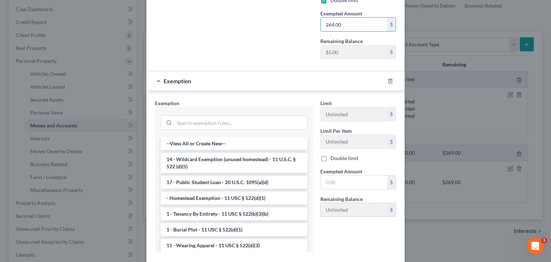
scroll to position [483, 0]
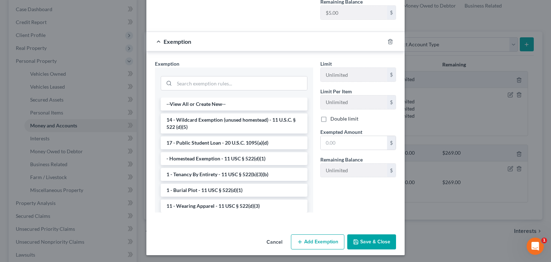
type input "264.00"
click at [367, 242] on button "Save & Close" at bounding box center [371, 241] width 49 height 15
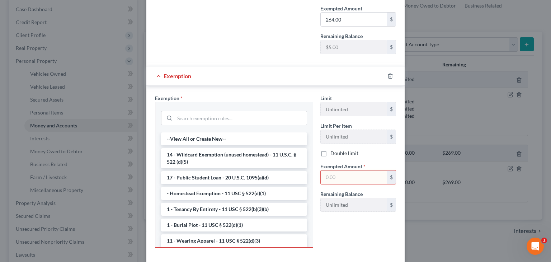
scroll to position [484, 0]
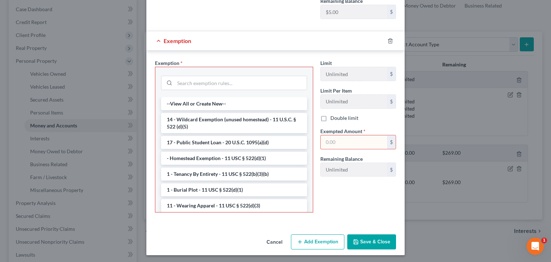
click at [267, 238] on button "Cancel" at bounding box center [274, 242] width 27 height 14
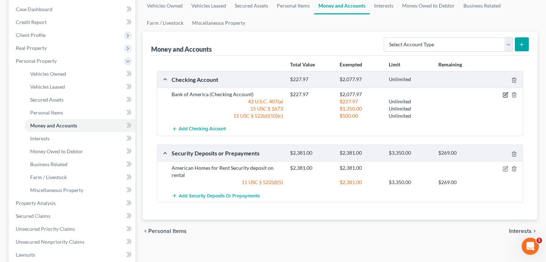
click at [505, 93] on icon "button" at bounding box center [505, 94] width 3 height 3
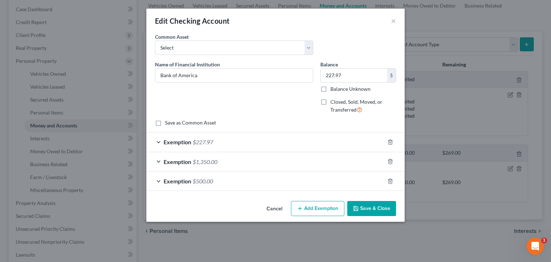
click at [213, 160] on span "$1,350.00" at bounding box center [205, 161] width 25 height 7
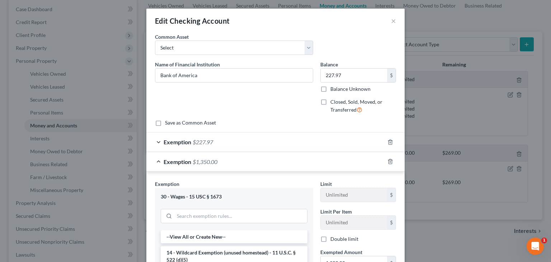
scroll to position [108, 0]
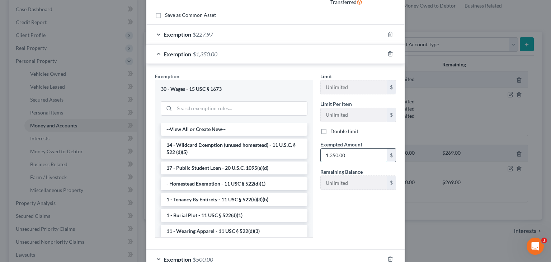
click at [356, 155] on input "1,350.00" at bounding box center [354, 156] width 66 height 14
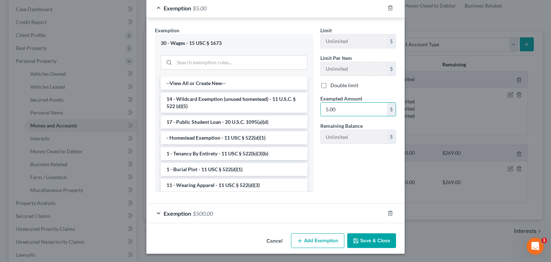
type input "5.00"
click at [380, 244] on button "Save & Close" at bounding box center [371, 240] width 49 height 15
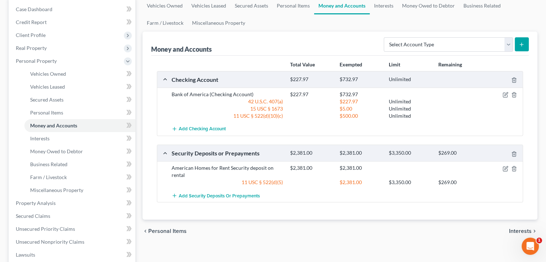
click at [503, 91] on div at bounding box center [503, 94] width 39 height 7
click at [503, 95] on icon "button" at bounding box center [506, 95] width 6 height 6
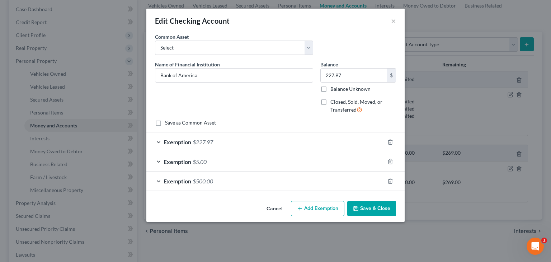
click at [234, 181] on div "Exemption $500.00" at bounding box center [265, 181] width 238 height 19
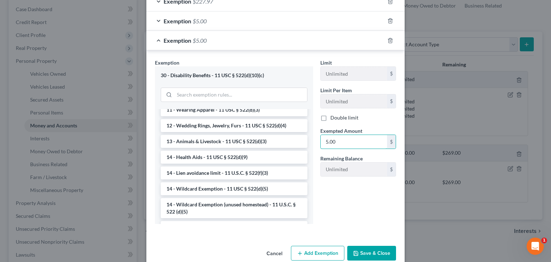
scroll to position [153, 0]
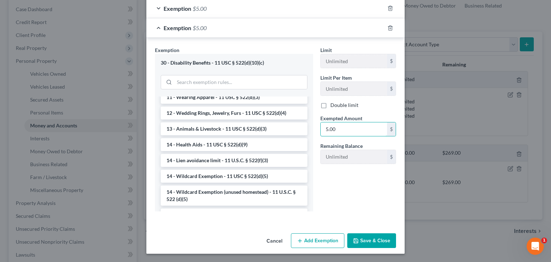
type input "5.00"
click at [323, 240] on button "Add Exemption" at bounding box center [317, 240] width 53 height 15
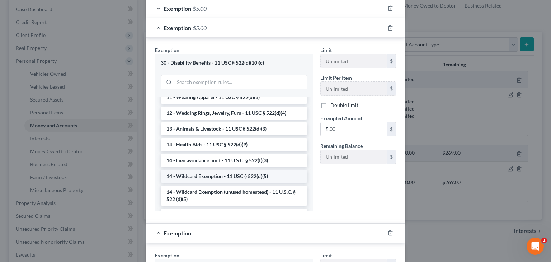
click at [247, 171] on li "14 - Wildcard Exemption - 11 USC § 522(d)(5)" at bounding box center [234, 176] width 147 height 13
checkbox input "true"
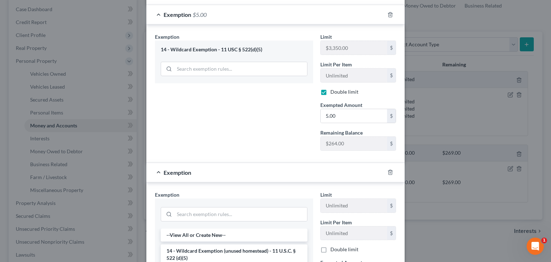
scroll to position [189, 0]
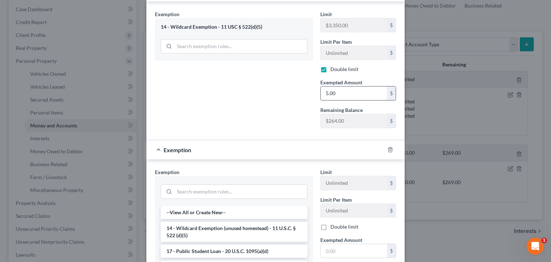
click at [341, 89] on input "5.00" at bounding box center [354, 94] width 66 height 14
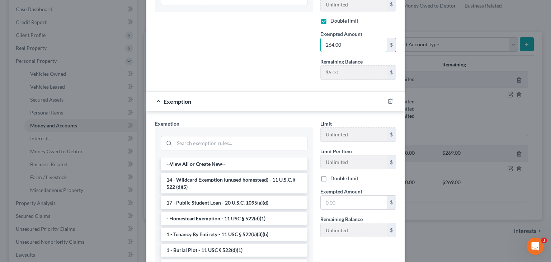
scroll to position [298, 0]
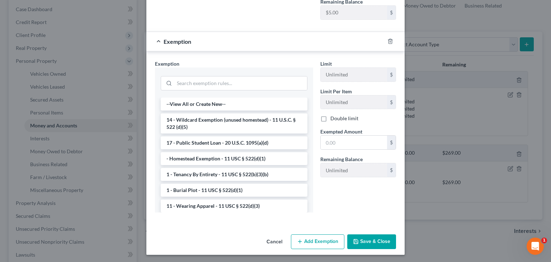
type input "264.00"
click at [370, 237] on button "Save & Close" at bounding box center [371, 241] width 49 height 15
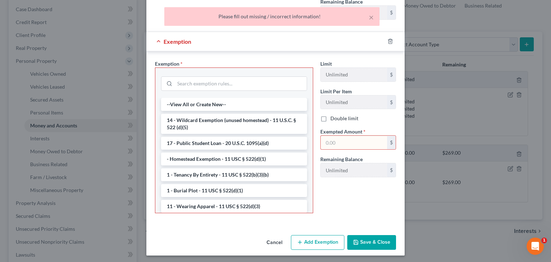
click at [351, 139] on input "text" at bounding box center [354, 143] width 66 height 14
type input "264.00"
click at [377, 242] on button "Save & Close" at bounding box center [371, 242] width 49 height 15
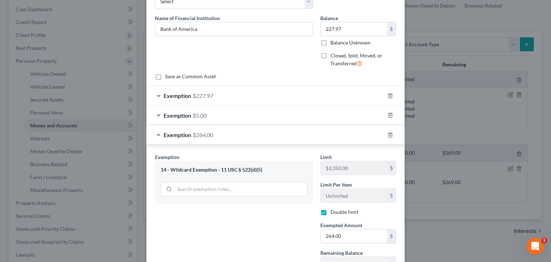
scroll to position [298, 0]
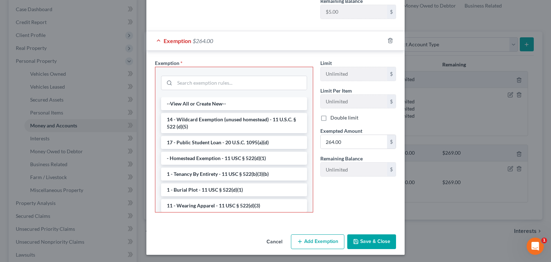
click at [272, 242] on button "Cancel" at bounding box center [274, 242] width 27 height 14
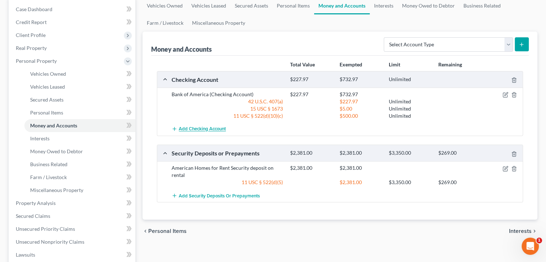
click at [211, 129] on span "Add Checking Account" at bounding box center [202, 129] width 47 height 6
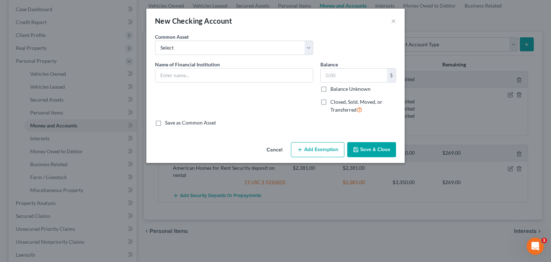
click at [360, 153] on button "Save & Close" at bounding box center [371, 149] width 49 height 15
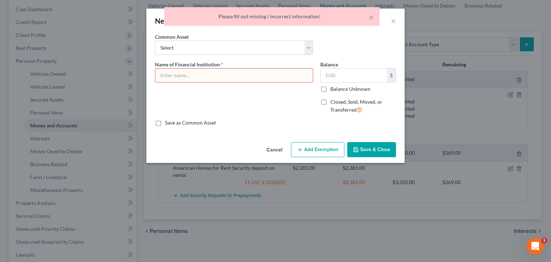
click at [271, 144] on button "Cancel" at bounding box center [274, 150] width 27 height 14
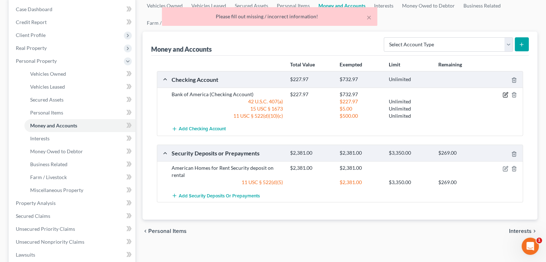
click at [504, 94] on icon "button" at bounding box center [506, 95] width 6 height 6
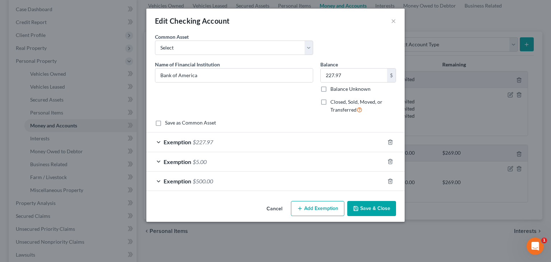
click at [275, 182] on div "Exemption $500.00" at bounding box center [265, 181] width 238 height 19
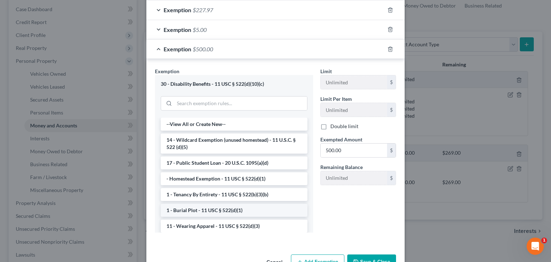
scroll to position [144, 0]
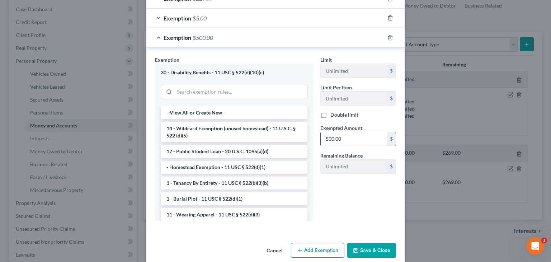
click at [358, 133] on input "500.00" at bounding box center [354, 139] width 66 height 14
type input "5.00"
click at [363, 252] on button "Save & Close" at bounding box center [371, 250] width 49 height 15
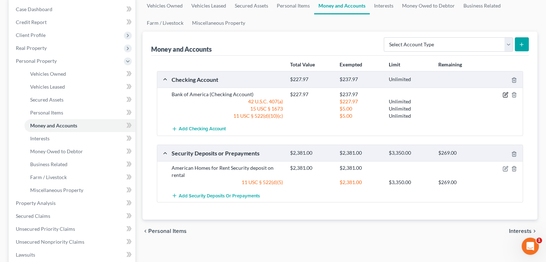
click at [506, 94] on icon "button" at bounding box center [506, 95] width 6 height 6
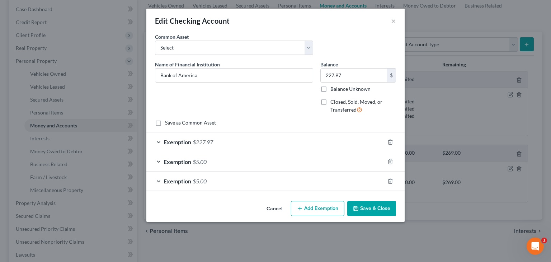
click at [327, 208] on button "Add Exemption" at bounding box center [317, 208] width 53 height 15
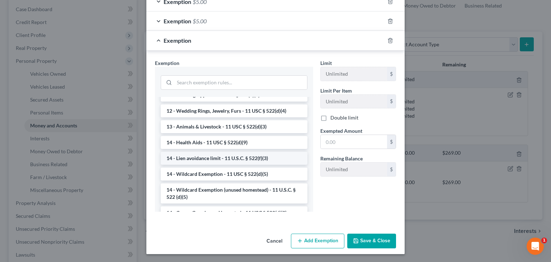
scroll to position [179, 0]
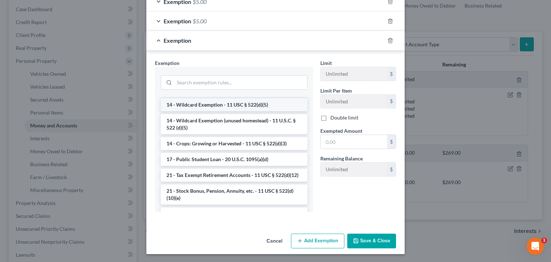
click at [227, 103] on li "14 - Wildcard Exemption - 11 USC § 522(d)(5)" at bounding box center [234, 104] width 147 height 13
checkbox input "true"
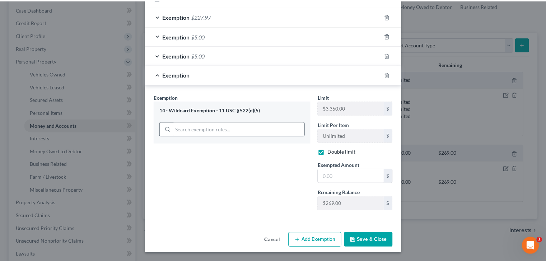
scroll to position [125, 0]
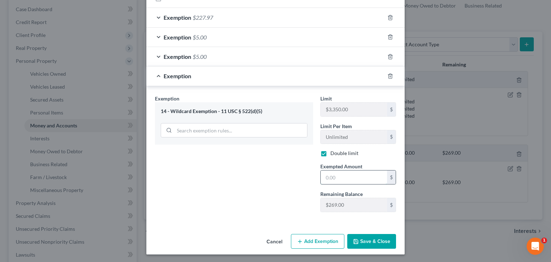
click at [350, 175] on input "text" at bounding box center [354, 178] width 66 height 14
type input "269.00"
click at [375, 239] on button "Save & Close" at bounding box center [371, 241] width 49 height 15
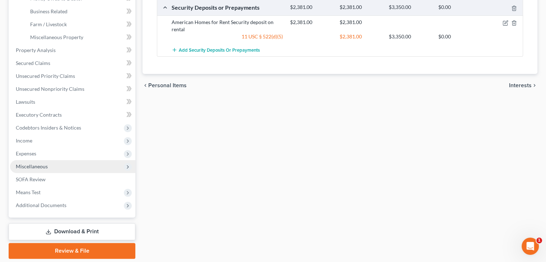
scroll to position [213, 0]
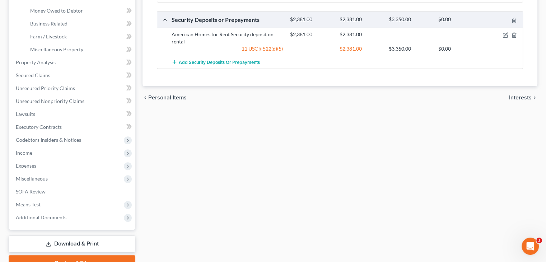
click at [78, 244] on link "Download & Print" at bounding box center [72, 243] width 127 height 17
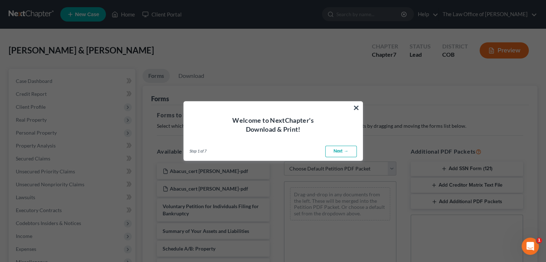
click at [351, 151] on link "Next →" at bounding box center [341, 151] width 32 height 11
select select "0"
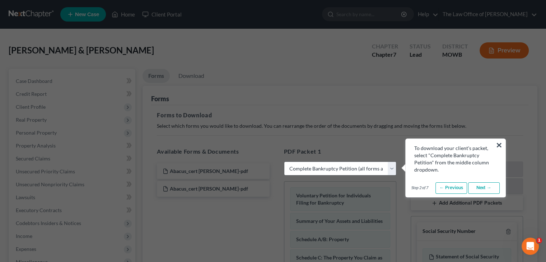
click at [496, 189] on link "Next →" at bounding box center [484, 187] width 32 height 11
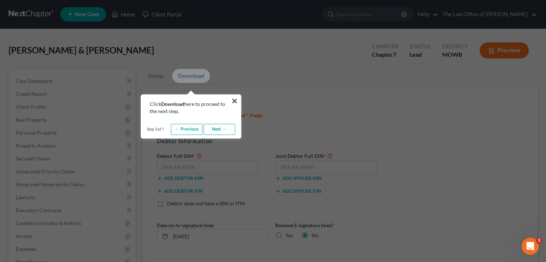
click at [220, 129] on link "Next →" at bounding box center [220, 129] width 32 height 11
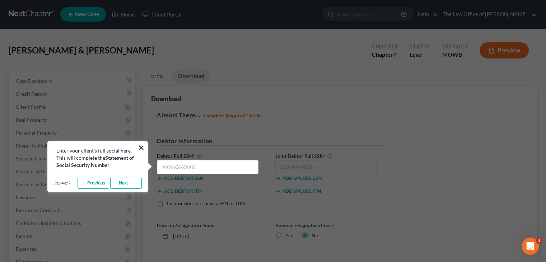
click at [129, 182] on link "Next →" at bounding box center [126, 183] width 32 height 11
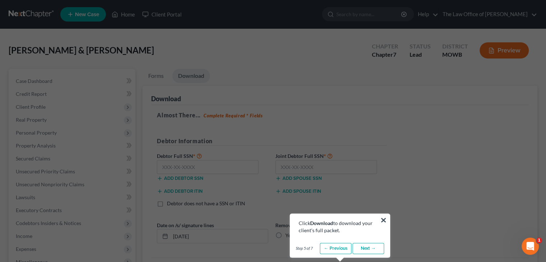
click at [369, 248] on link "Next →" at bounding box center [368, 248] width 32 height 11
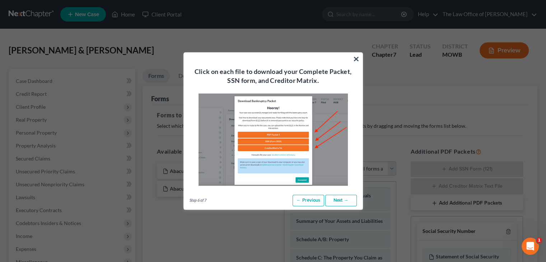
click at [344, 198] on link "Next →" at bounding box center [341, 200] width 32 height 11
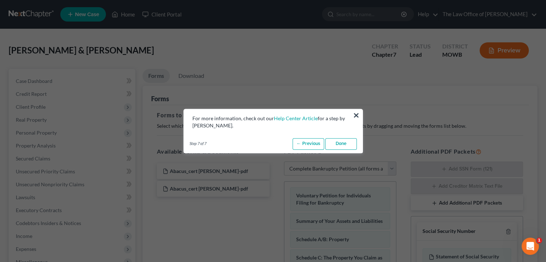
click at [346, 142] on link "Done" at bounding box center [341, 143] width 32 height 11
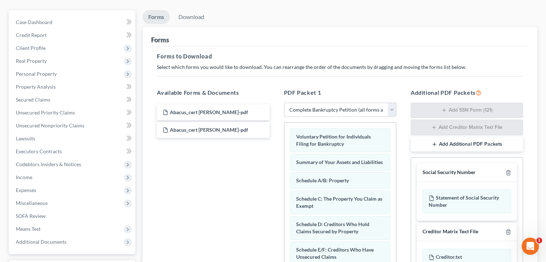
scroll to position [59, 0]
drag, startPoint x: 206, startPoint y: 112, endPoint x: 207, endPoint y: 131, distance: 18.7
click at [207, 131] on div "Abacus_cert [PERSON_NAME]-pdf Abacus_cert [PERSON_NAME]-pdf Abacus_cert [PERSON…" at bounding box center [213, 120] width 124 height 33
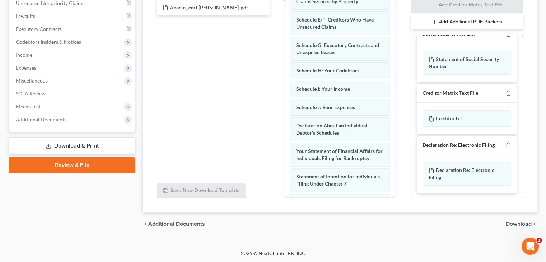
scroll to position [0, 0]
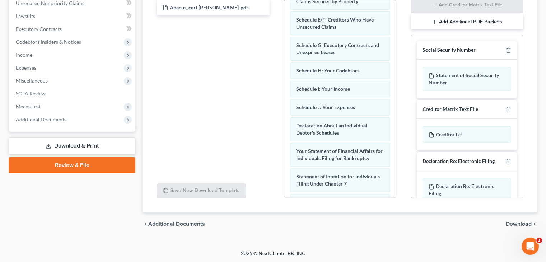
click at [69, 145] on link "Download & Print" at bounding box center [72, 145] width 127 height 17
click at [72, 143] on link "Download & Print" at bounding box center [72, 145] width 127 height 17
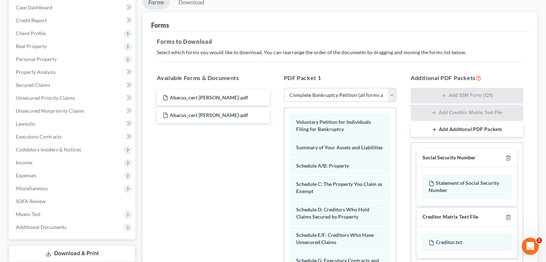
scroll to position [181, 0]
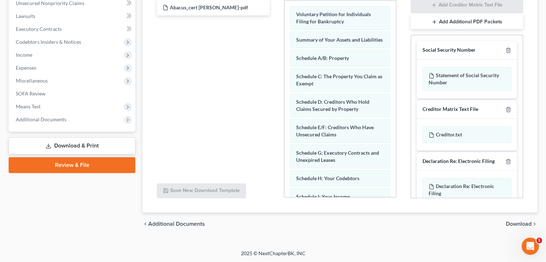
click at [523, 221] on span "Download" at bounding box center [519, 224] width 26 height 6
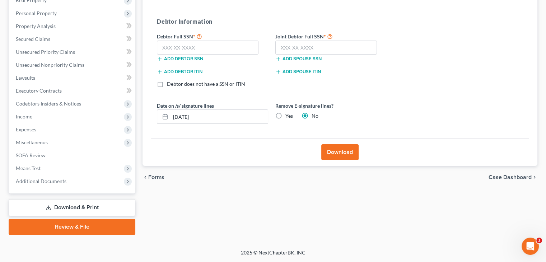
scroll to position [119, 0]
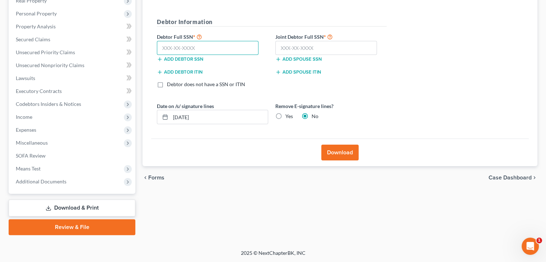
click at [177, 51] on input "text" at bounding box center [208, 48] width 102 height 14
type input "594-26-0997"
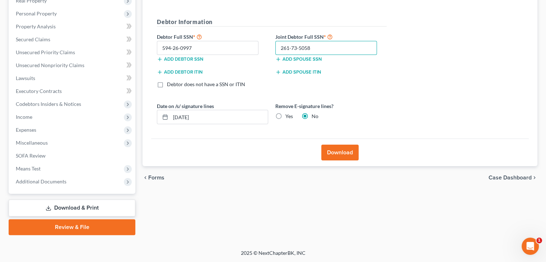
type input "261-73-5058"
click at [337, 150] on button "Download" at bounding box center [339, 153] width 37 height 16
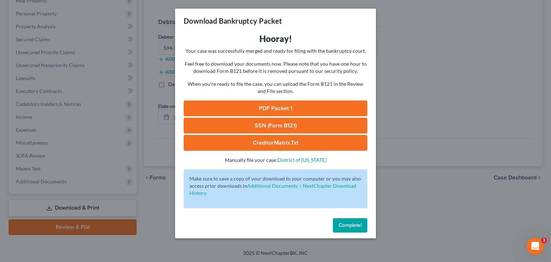
click at [293, 110] on link "PDF Packet 1" at bounding box center [276, 109] width 184 height 16
click at [308, 124] on link "SSN (Form B121)" at bounding box center [276, 126] width 184 height 16
click at [342, 226] on span "Complete!" at bounding box center [350, 225] width 23 height 6
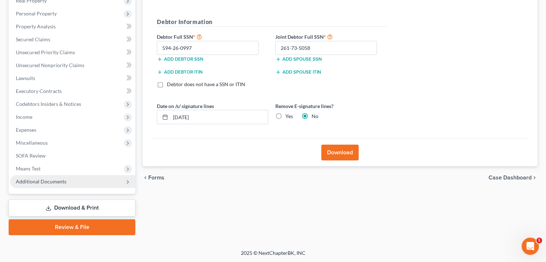
click at [55, 182] on span "Additional Documents" at bounding box center [41, 181] width 51 height 6
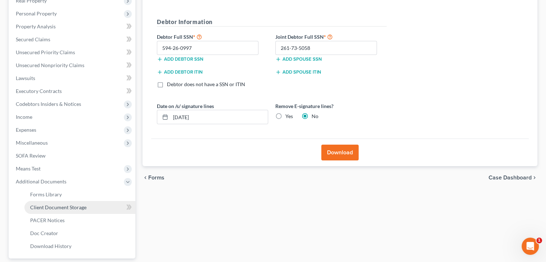
click at [66, 213] on link "Client Document Storage" at bounding box center [79, 207] width 111 height 13
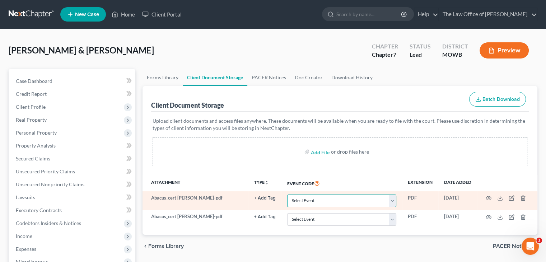
click at [307, 200] on select "Select Event 20 Largest Unsecured Creditors Affidavit re: NO Tax Returns Amende…" at bounding box center [341, 201] width 109 height 13
select select "5"
click at [287, 195] on select "Select Event 20 Largest Unsecured Creditors Affidavit re: NO Tax Returns Amende…" at bounding box center [341, 201] width 109 height 13
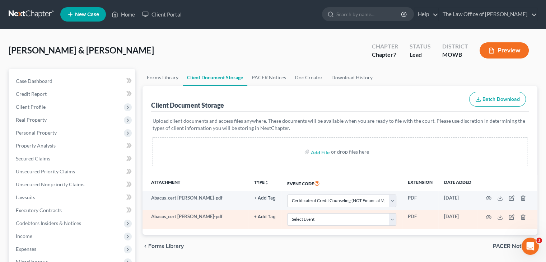
click at [302, 211] on td "Select Event 20 Largest Unsecured Creditors Affidavit re: NO Tax Returns Amende…" at bounding box center [341, 219] width 121 height 19
click at [306, 218] on select "Select Event 20 Largest Unsecured Creditors Affidavit re: NO Tax Returns Amende…" at bounding box center [341, 219] width 109 height 13
select select "5"
click at [287, 213] on select "Select Event 20 Largest Unsecured Creditors Affidavit re: NO Tax Returns Amende…" at bounding box center [341, 219] width 109 height 13
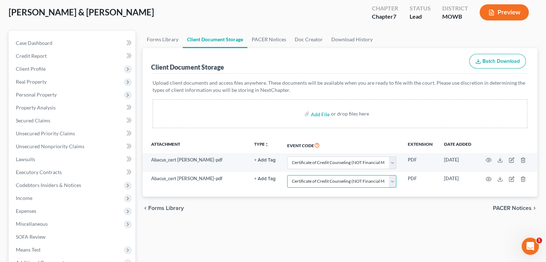
scroll to position [108, 0]
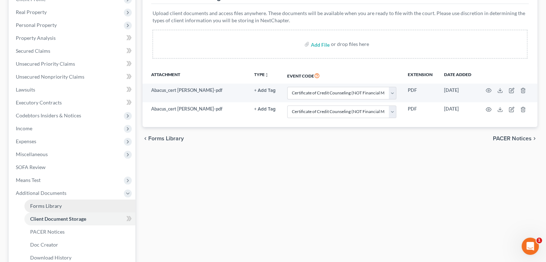
click at [52, 203] on span "Forms Library" at bounding box center [46, 206] width 32 height 6
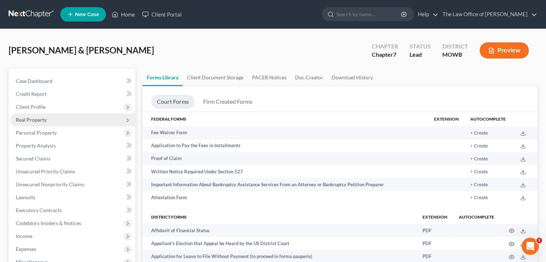
click at [44, 121] on span "Real Property" at bounding box center [31, 120] width 31 height 6
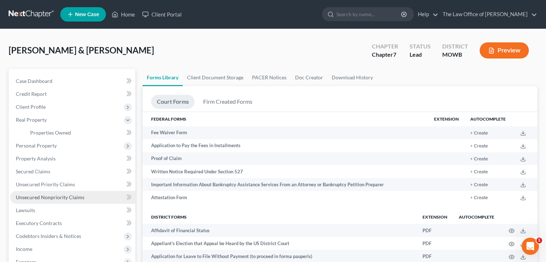
click at [65, 192] on link "Unsecured Nonpriority Claims" at bounding box center [72, 197] width 125 height 13
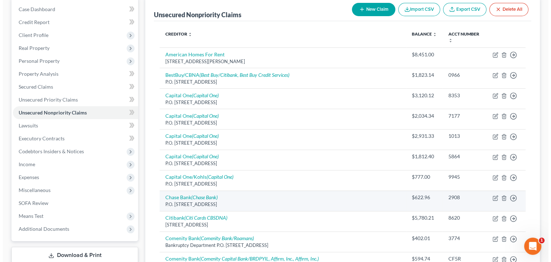
scroll to position [532, 0]
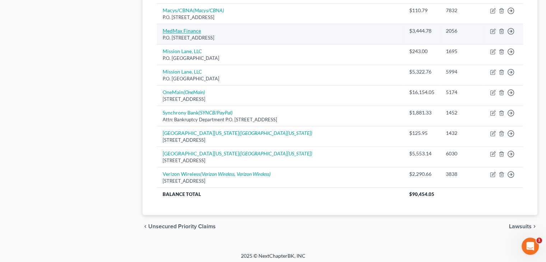
click at [181, 31] on link "MedMax Finance" at bounding box center [182, 31] width 38 height 6
select select "9"
select select "1"
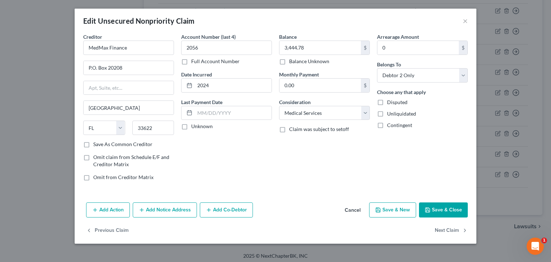
click at [169, 209] on button "Add Notice Address" at bounding box center [165, 209] width 64 height 15
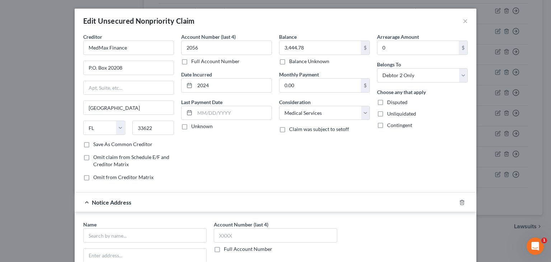
scroll to position [144, 0]
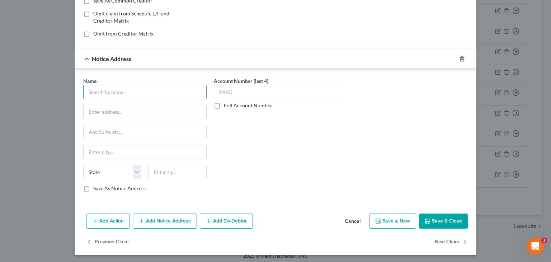
click at [108, 87] on input "text" at bounding box center [144, 92] width 123 height 14
type input "A"
type input "Automated Collection Services, Inc."
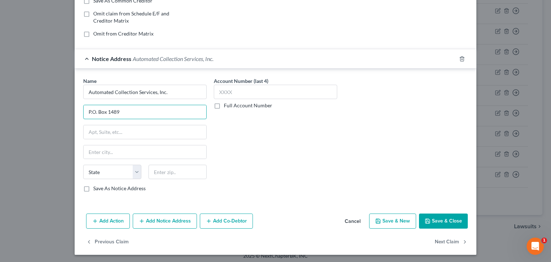
type input "P.O. Box 1489"
click at [159, 167] on input "text" at bounding box center [178, 172] width 58 height 14
type input "37070"
type input "[GEOGRAPHIC_DATA]"
select select "44"
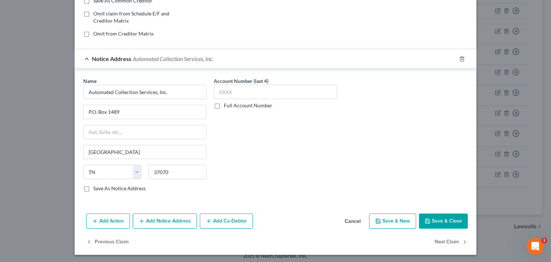
click at [93, 186] on label "Save As Notice Address" at bounding box center [119, 188] width 52 height 7
click at [96, 186] on input "Save As Notice Address" at bounding box center [98, 187] width 5 height 5
checkbox input "true"
drag, startPoint x: 177, startPoint y: 91, endPoint x: 65, endPoint y: 89, distance: 112.0
click at [65, 89] on div "Edit Unsecured Nonpriority Claim × Creditor * MedMax Finance P.O. Box 20208 [GE…" at bounding box center [275, 131] width 551 height 262
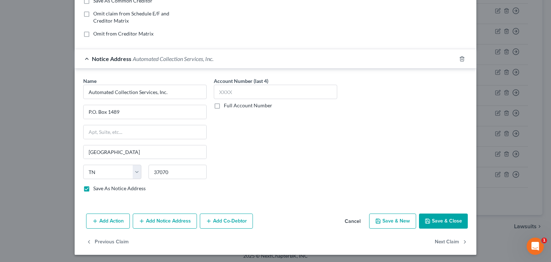
click at [177, 219] on button "Add Notice Address" at bounding box center [165, 221] width 64 height 15
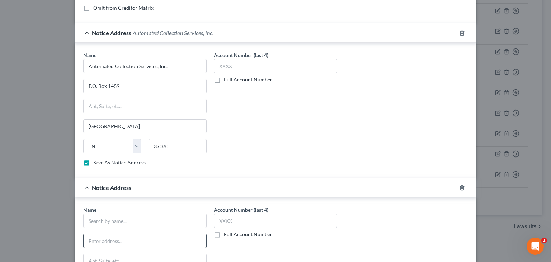
scroll to position [179, 0]
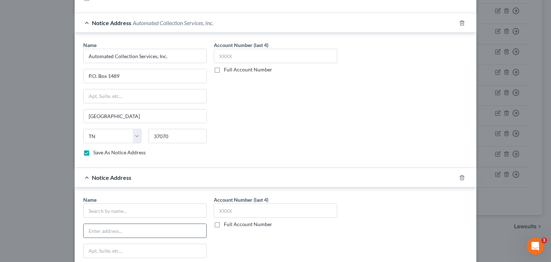
click at [102, 233] on input "text" at bounding box center [145, 231] width 123 height 14
paste input "[STREET_ADDRESS]"
type input "[STREET_ADDRESS]"
drag, startPoint x: 170, startPoint y: 52, endPoint x: 40, endPoint y: 66, distance: 130.7
click at [40, 66] on div "Edit Unsecured Nonpriority Claim × Creditor * MedMax Finance P.O. Box 20208 [GE…" at bounding box center [275, 131] width 551 height 262
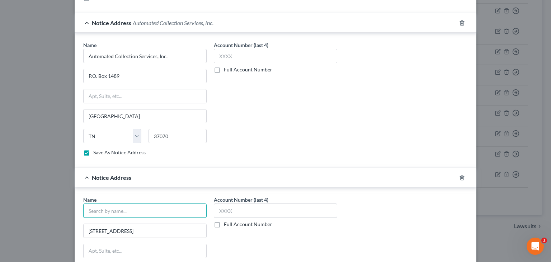
click at [89, 212] on input "text" at bounding box center [144, 211] width 123 height 14
paste input "Automated Collection Services, Inc."
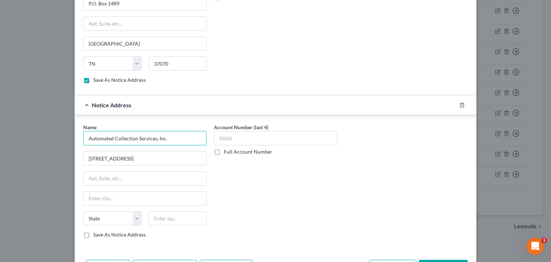
scroll to position [298, 0]
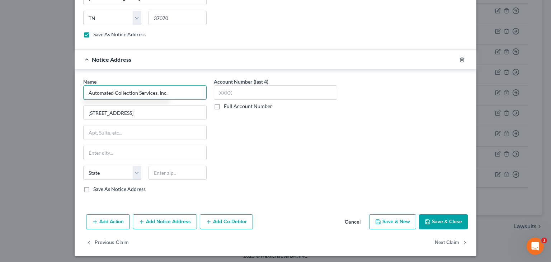
type input "Automated Collection Services, Inc."
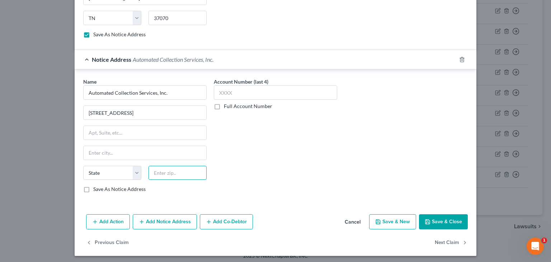
click at [182, 173] on input "text" at bounding box center [178, 173] width 58 height 14
type input "37072"
type input "[GEOGRAPHIC_DATA]"
select select "44"
click at [158, 220] on button "Add Notice Address" at bounding box center [165, 221] width 64 height 15
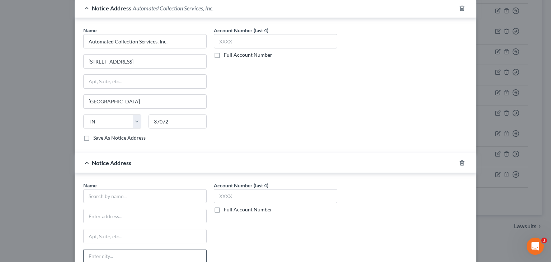
scroll to position [405, 0]
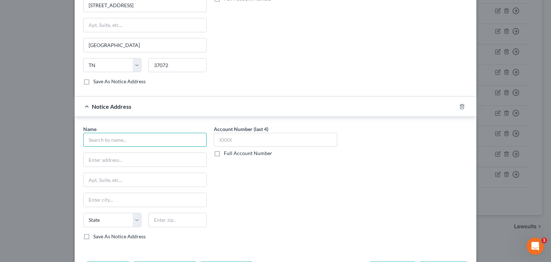
click at [108, 133] on input "text" at bounding box center [144, 140] width 123 height 14
type input "Baycare Medical Group"
click at [146, 158] on input "text" at bounding box center [145, 160] width 123 height 14
paste input "[STREET_ADDRESS] N."
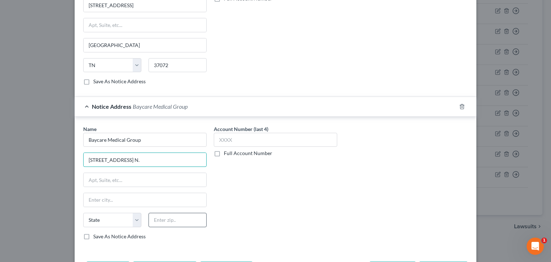
type input "[STREET_ADDRESS] N."
drag, startPoint x: 176, startPoint y: 219, endPoint x: 178, endPoint y: 209, distance: 10.4
click at [176, 219] on input "text" at bounding box center [178, 220] width 58 height 14
type input "33075"
type input "[GEOGRAPHIC_DATA]"
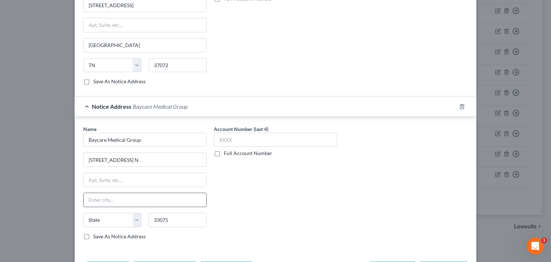
select select "9"
click at [177, 213] on input "33075" at bounding box center [178, 220] width 58 height 14
type input "33705"
type input "[GEOGRAPHIC_DATA]"
click at [93, 234] on label "Save As Notice Address" at bounding box center [119, 236] width 52 height 7
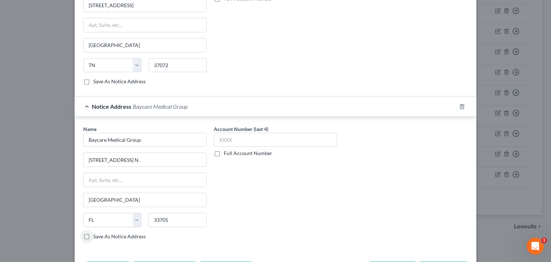
click at [96, 234] on input "Save As Notice Address" at bounding box center [98, 235] width 5 height 5
checkbox input "true"
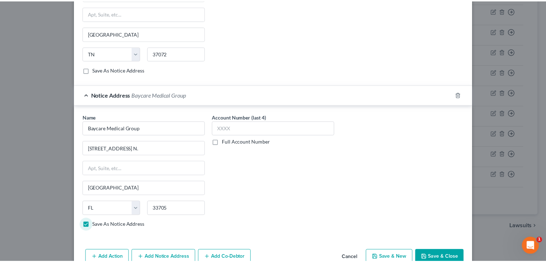
scroll to position [452, 0]
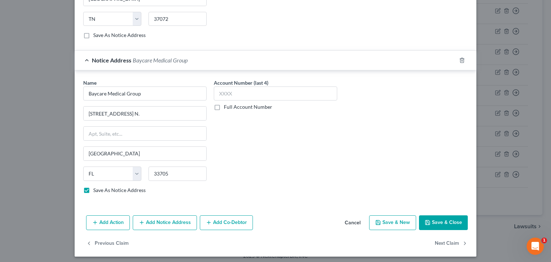
click at [447, 219] on button "Save & Close" at bounding box center [443, 222] width 49 height 15
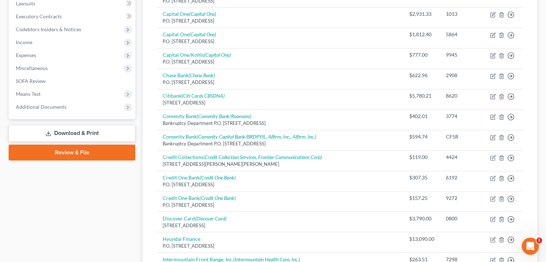
scroll to position [180, 0]
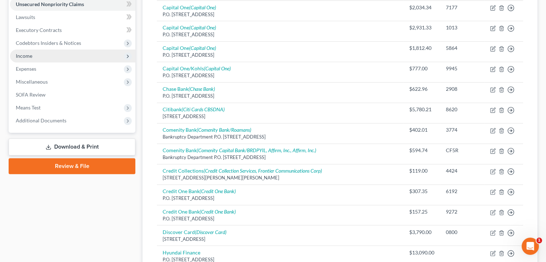
click at [40, 56] on span "Income" at bounding box center [72, 56] width 125 height 13
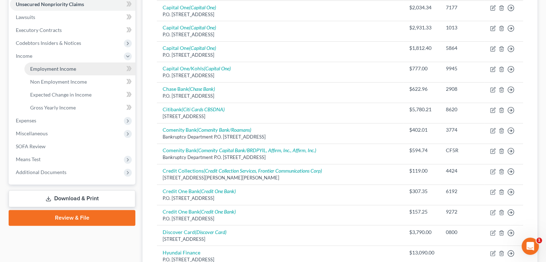
click at [43, 67] on span "Employment Income" at bounding box center [53, 69] width 46 height 6
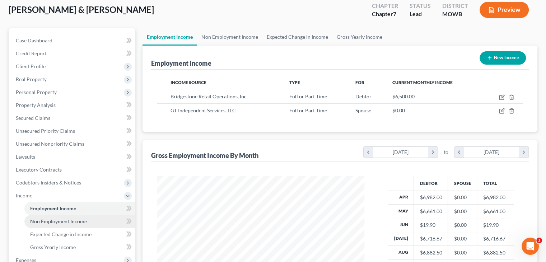
scroll to position [72, 0]
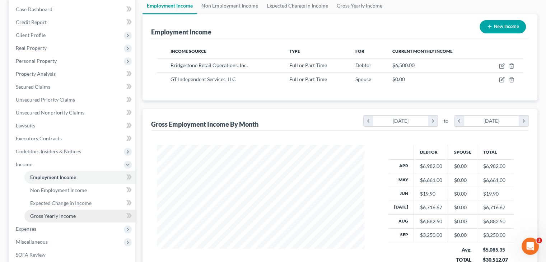
click at [50, 217] on span "Gross Yearly Income" at bounding box center [53, 216] width 46 height 6
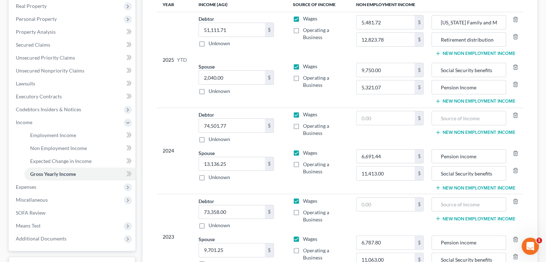
scroll to position [179, 0]
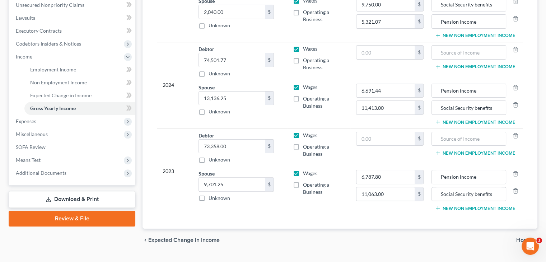
click at [85, 197] on link "Download & Print" at bounding box center [72, 199] width 127 height 17
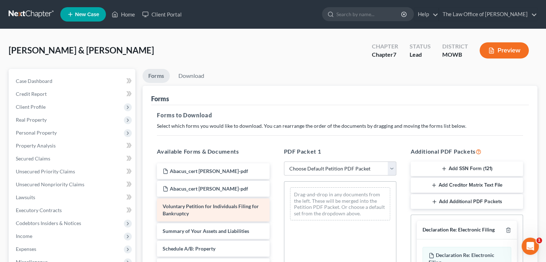
scroll to position [36, 0]
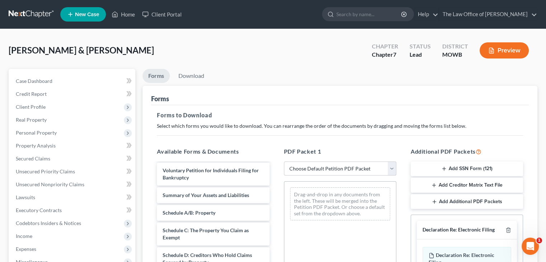
click at [326, 168] on select "Choose Default Petition PDF Packet Complete Bankruptcy Petition (all forms and …" at bounding box center [340, 169] width 112 height 14
select select "0"
click at [284, 162] on select "Choose Default Petition PDF Packet Complete Bankruptcy Petition (all forms and …" at bounding box center [340, 169] width 112 height 14
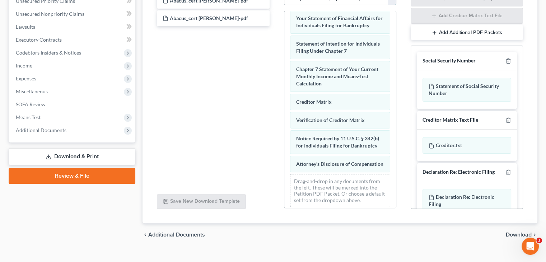
scroll to position [181, 0]
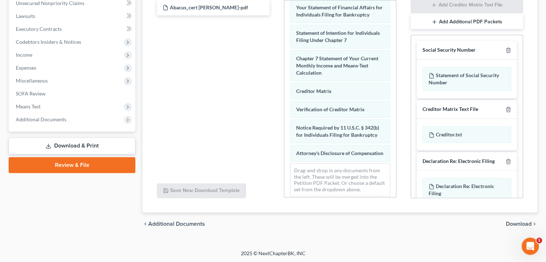
click at [522, 223] on span "Download" at bounding box center [519, 224] width 26 height 6
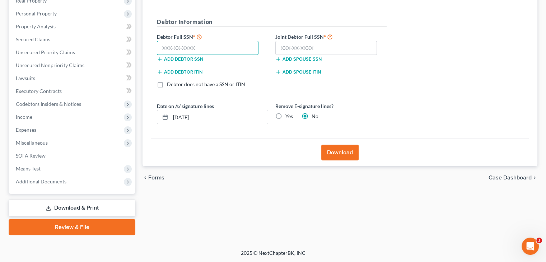
click at [245, 48] on input "text" at bounding box center [208, 48] width 102 height 14
type input "594-26-0997"
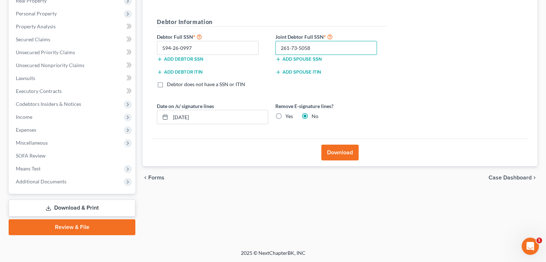
type input "261-73-5058"
click at [342, 150] on button "Download" at bounding box center [339, 153] width 37 height 16
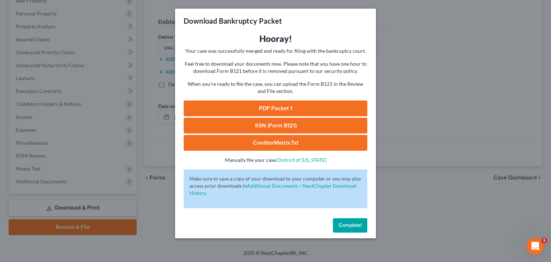
click at [255, 104] on link "PDF Packet 1" at bounding box center [276, 109] width 184 height 16
click at [358, 224] on span "Complete!" at bounding box center [350, 225] width 23 height 6
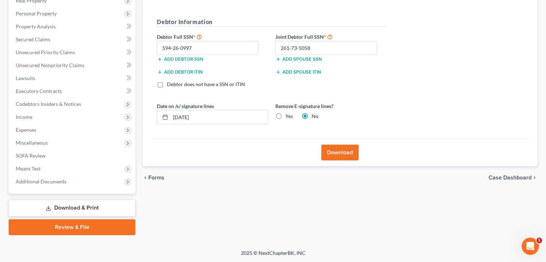
click at [90, 228] on link "Review & File" at bounding box center [72, 227] width 127 height 16
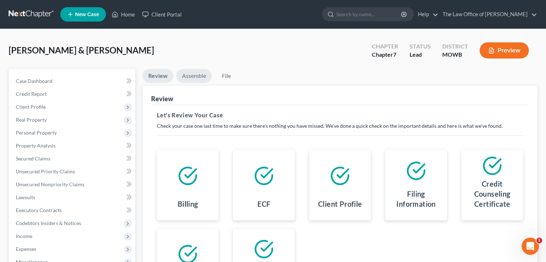
click at [199, 78] on link "Assemble" at bounding box center [194, 76] width 36 height 14
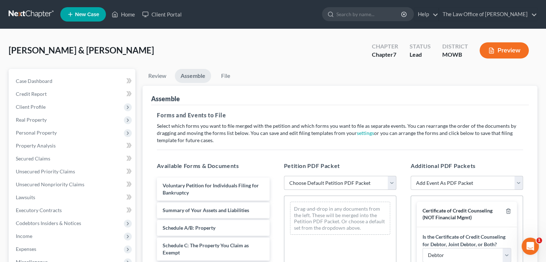
click at [336, 180] on select "Choose Default Petition PDF Packet Emergency Filing (Voluntary Petition and Cre…" at bounding box center [340, 183] width 112 height 14
select select "1"
click at [284, 176] on select "Choose Default Petition PDF Packet Emergency Filing (Voluntary Petition and Cre…" at bounding box center [340, 183] width 112 height 14
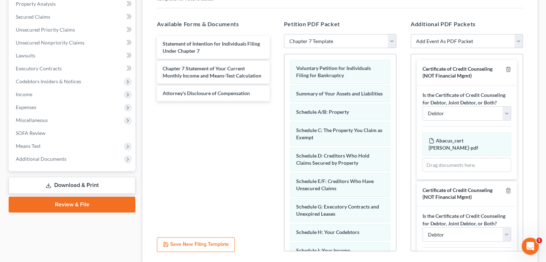
scroll to position [143, 0]
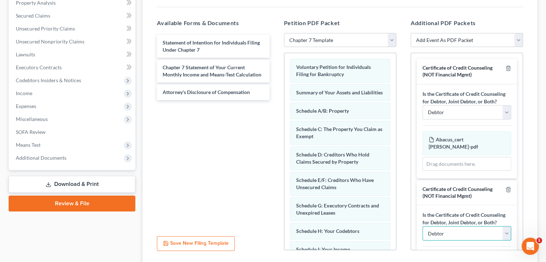
click at [467, 240] on select "Debtor Joint Debtor Debtor and Joint Debtor" at bounding box center [466, 233] width 89 height 14
select select "1"
click at [422, 233] on select "Debtor Joint Debtor Debtor and Joint Debtor" at bounding box center [466, 233] width 89 height 14
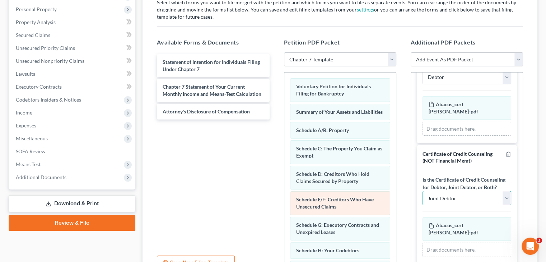
scroll to position [36, 0]
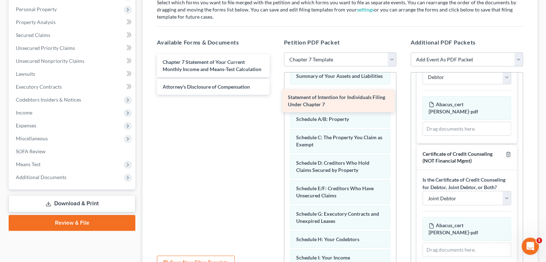
drag, startPoint x: 232, startPoint y: 64, endPoint x: 358, endPoint y: 99, distance: 130.3
click at [275, 95] on div "Statement of Intention for Individuals Filing Under Chapter 7 Statement of Inte…" at bounding box center [213, 74] width 124 height 41
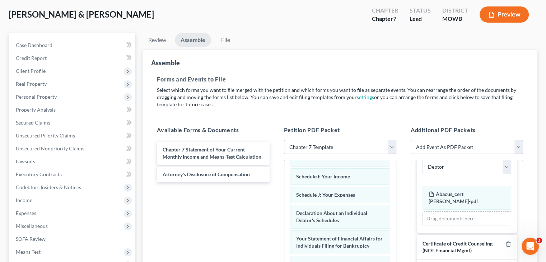
scroll to position [55, 0]
click at [439, 145] on select "Add Event As PDF Packet Affidavit re: NO Tax Returns Amended Matrix Adding Cred…" at bounding box center [467, 147] width 112 height 14
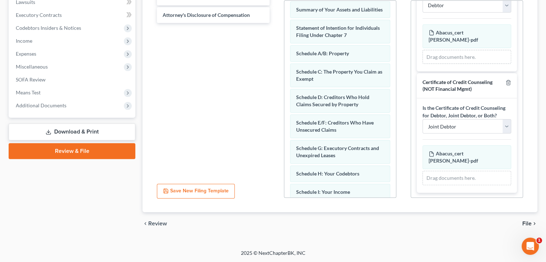
scroll to position [30, 0]
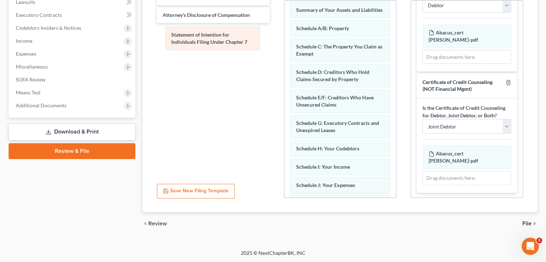
drag, startPoint x: 325, startPoint y: 36, endPoint x: 196, endPoint y: 38, distance: 128.9
click at [284, 38] on div "Statement of Intention for Individuals Filing Under Chapter 7 Voluntary Petitio…" at bounding box center [340, 159] width 112 height 377
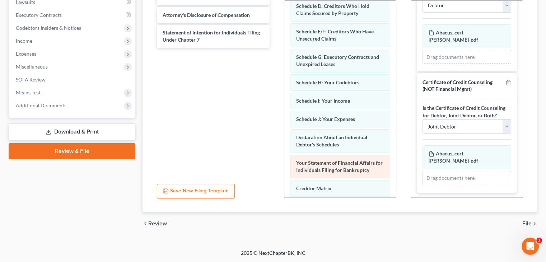
scroll to position [102, 0]
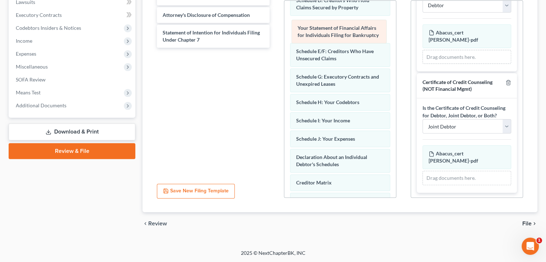
drag, startPoint x: 328, startPoint y: 163, endPoint x: 330, endPoint y: 38, distance: 125.6
click at [330, 31] on div "Your Statement of Financial Affairs for Individuals Filing for Bankruptcy Volun…" at bounding box center [340, 87] width 112 height 377
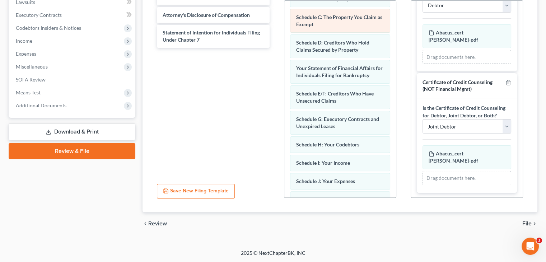
scroll to position [0, 0]
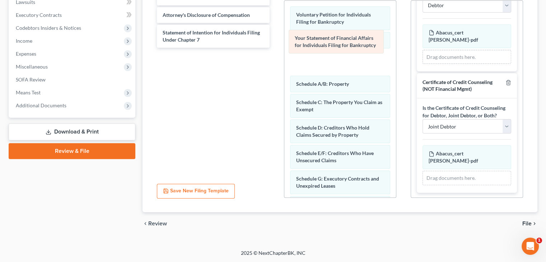
drag, startPoint x: 346, startPoint y: 139, endPoint x: 345, endPoint y: 43, distance: 95.8
click at [345, 43] on div "Your Statement of Financial Affairs for Individuals Filing for Bankruptcy Volun…" at bounding box center [340, 189] width 112 height 377
drag, startPoint x: 352, startPoint y: 65, endPoint x: 353, endPoint y: 38, distance: 26.2
click at [353, 38] on div "Your Statement of Financial Affairs for Individuals Filing for Bankruptcy Volun…" at bounding box center [340, 189] width 112 height 377
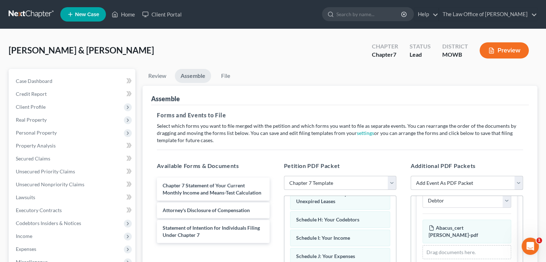
click at [504, 182] on select "Add Event As PDF Packet Affidavit re: NO Tax Returns Amended Matrix Adding Cred…" at bounding box center [467, 183] width 112 height 14
select select "27"
click at [411, 176] on select "Add Event As PDF Packet Affidavit re: NO Tax Returns Amended Matrix Adding Cred…" at bounding box center [467, 183] width 112 height 14
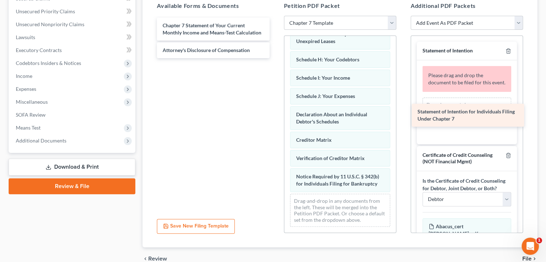
drag, startPoint x: 181, startPoint y: 71, endPoint x: 435, endPoint y: 115, distance: 258.7
click at [275, 58] on div "Statement of Intention for Individuals Filing Under Chapter 7 Chapter 7 Stateme…" at bounding box center [213, 38] width 124 height 41
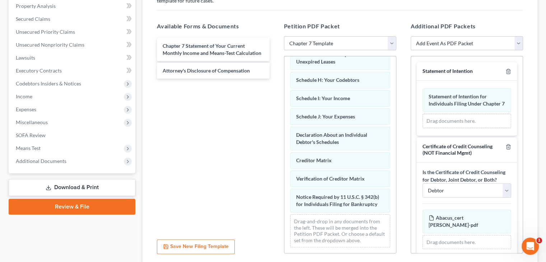
scroll to position [88, 0]
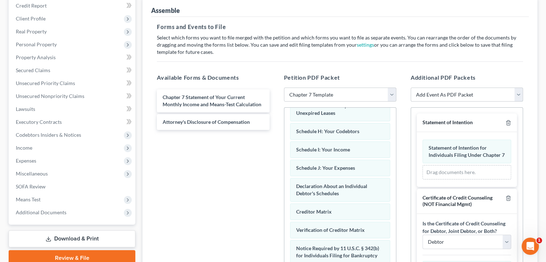
click at [519, 95] on select "Add Event As PDF Packet Affidavit re: NO Tax Returns Amended Matrix Adding Cred…" at bounding box center [467, 95] width 112 height 14
select select "23"
click at [411, 88] on select "Add Event As PDF Packet Affidavit re: NO Tax Returns Amended Matrix Adding Cred…" at bounding box center [467, 95] width 112 height 14
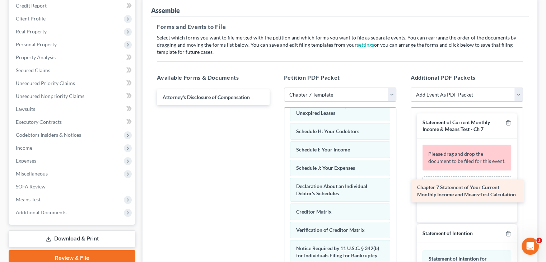
drag, startPoint x: 220, startPoint y: 95, endPoint x: 475, endPoint y: 186, distance: 270.2
click at [275, 105] on div "Chapter 7 Statement of Your Current Monthly Income and Means-Test Calculation C…" at bounding box center [213, 97] width 124 height 16
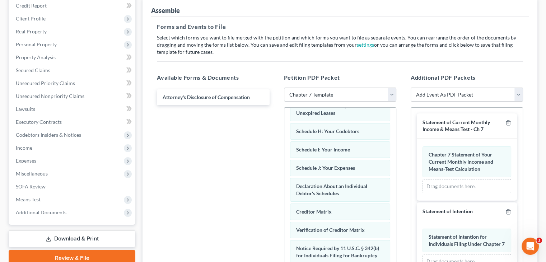
click at [483, 94] on select "Add Event As PDF Packet Affidavit re: NO Tax Returns Amended Matrix Adding Cred…" at bounding box center [467, 95] width 112 height 14
select select "14"
click at [411, 88] on select "Add Event As PDF Packet Affidavit re: NO Tax Returns Amended Matrix Adding Cred…" at bounding box center [467, 95] width 112 height 14
select select
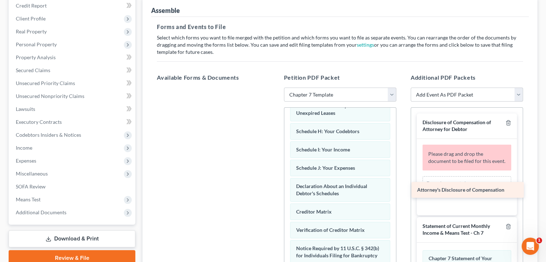
drag, startPoint x: 239, startPoint y: 95, endPoint x: 494, endPoint y: 188, distance: 271.1
click at [275, 88] on div "Attorney's Disclosure of Compensation Attorney's Disclosure of Compensation" at bounding box center [213, 88] width 124 height 0
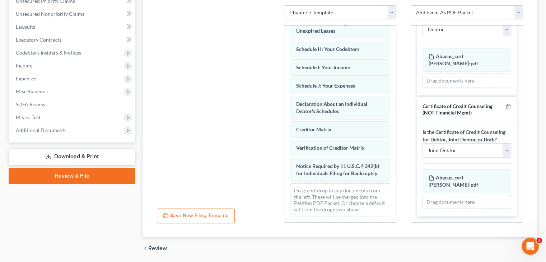
scroll to position [195, 0]
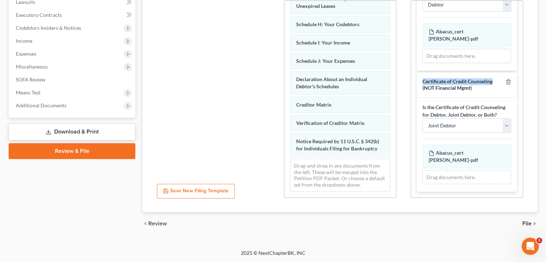
drag, startPoint x: 496, startPoint y: 75, endPoint x: 495, endPoint y: 64, distance: 11.6
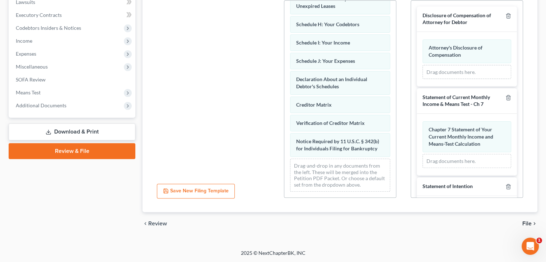
click at [526, 223] on span "File" at bounding box center [526, 224] width 9 height 6
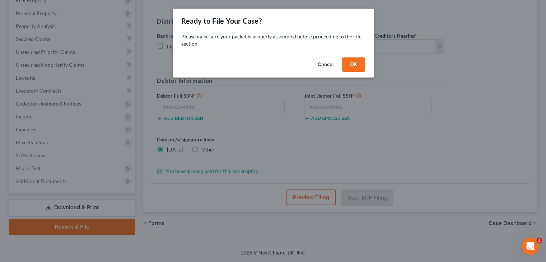
scroll to position [119, 0]
click at [355, 63] on button "OK" at bounding box center [356, 64] width 23 height 14
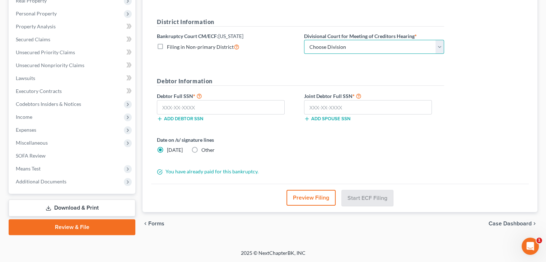
click at [352, 49] on select "Choose Division Central Southern Southwestern St. [PERSON_NAME]" at bounding box center [374, 47] width 140 height 14
click at [304, 40] on select "Choose Division Central Southern Southwestern St. [PERSON_NAME]" at bounding box center [374, 47] width 140 height 14
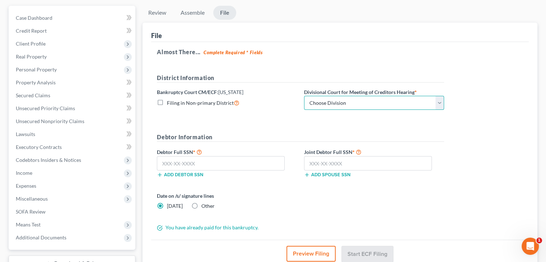
scroll to position [11, 0]
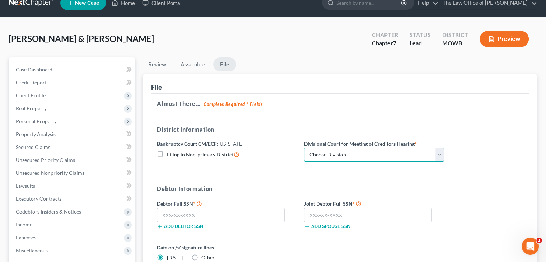
click at [439, 150] on select "Choose Division Central Southern Southwestern St. [PERSON_NAME]" at bounding box center [374, 155] width 140 height 14
click at [455, 45] on div "MOWB" at bounding box center [455, 43] width 26 height 8
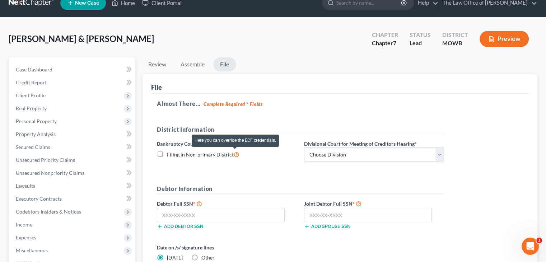
click at [235, 153] on icon at bounding box center [237, 154] width 6 height 7
click at [174, 153] on input "Filing in Non-primary District" at bounding box center [172, 152] width 5 height 5
checkbox input "true"
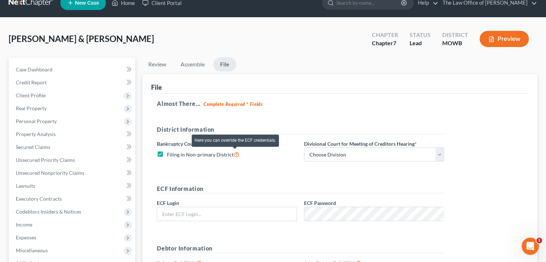
type input "[PERSON_NAME][EMAIL_ADDRESS][DOMAIN_NAME]"
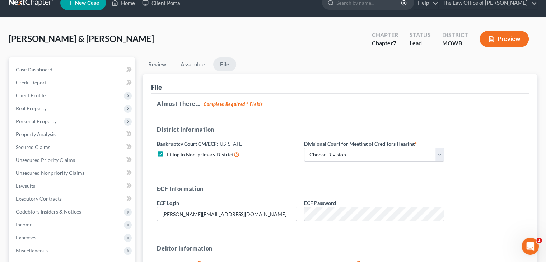
click at [167, 151] on label "Filing in Non-primary District" at bounding box center [203, 154] width 73 height 8
click at [170, 151] on input "Filing in Non-primary District" at bounding box center [172, 152] width 5 height 5
checkbox input "false"
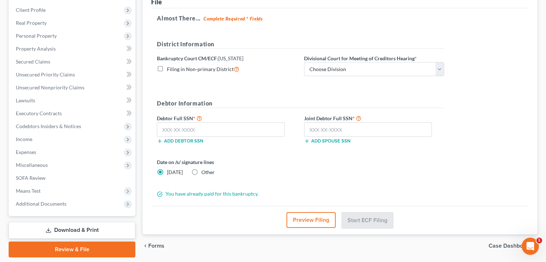
scroll to position [119, 0]
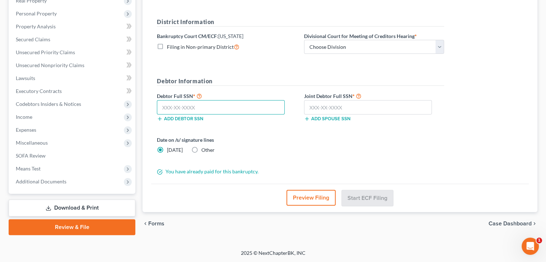
click at [170, 109] on input "text" at bounding box center [221, 107] width 128 height 14
type input "594-26-0097"
click at [347, 105] on input "text" at bounding box center [368, 107] width 128 height 14
type input "261-73-5058"
click at [188, 109] on input "594-26-0097" at bounding box center [221, 107] width 128 height 14
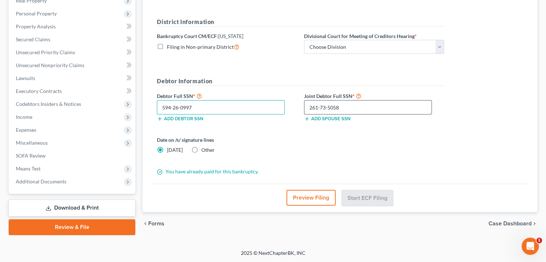
type input "594-26-0997"
click at [359, 108] on input "261-73-5058" at bounding box center [368, 107] width 128 height 14
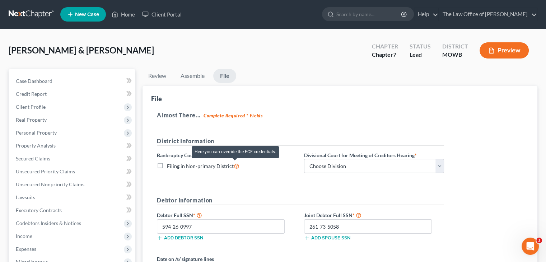
click at [235, 166] on icon at bounding box center [237, 165] width 6 height 7
click at [174, 166] on input "Filing in Non-primary District" at bounding box center [172, 164] width 5 height 5
checkbox input "true"
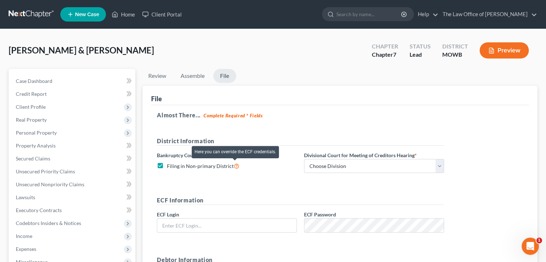
type input "[PERSON_NAME][EMAIL_ADDRESS][DOMAIN_NAME]"
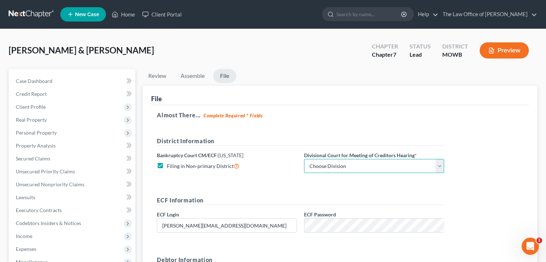
click at [317, 167] on select "Choose Division Central Southern Southwestern St. [PERSON_NAME]" at bounding box center [374, 166] width 140 height 14
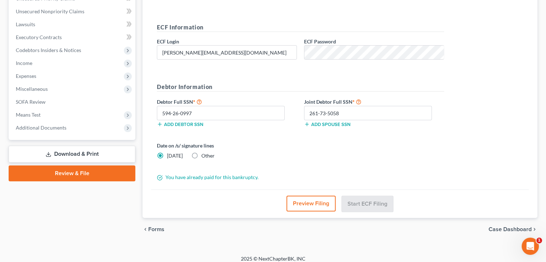
scroll to position [178, 0]
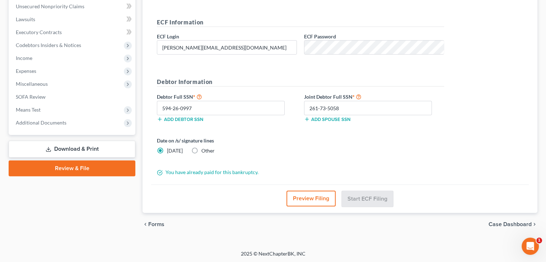
click at [320, 198] on button "Preview Filing" at bounding box center [310, 199] width 49 height 16
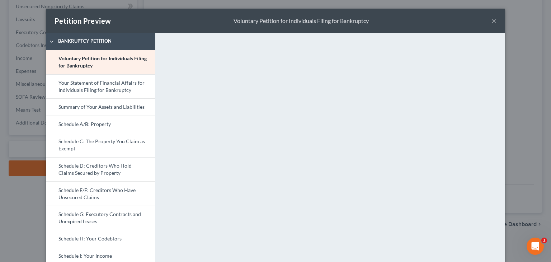
click at [492, 20] on button "×" at bounding box center [494, 21] width 5 height 9
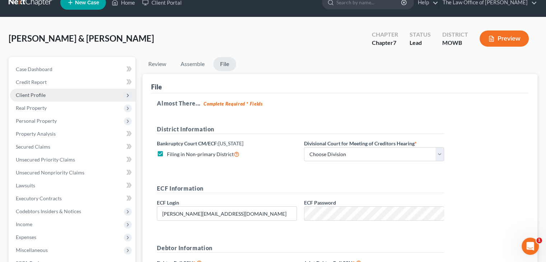
scroll to position [0, 0]
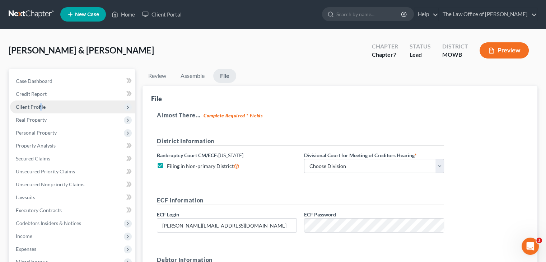
click at [40, 108] on span "Client Profile" at bounding box center [31, 107] width 30 height 6
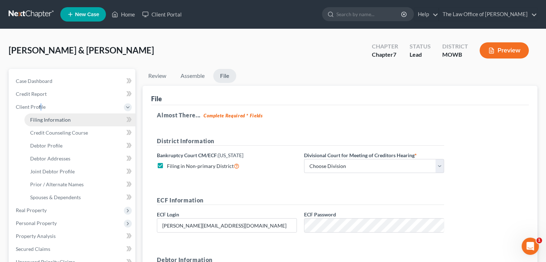
click at [45, 119] on span "Filing Information" at bounding box center [50, 120] width 41 height 6
select select "1"
select select "0"
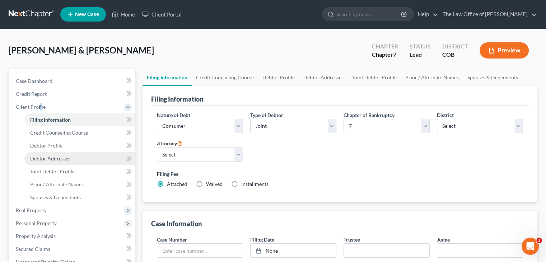
click at [67, 161] on span "Debtor Addresses" at bounding box center [50, 158] width 40 height 6
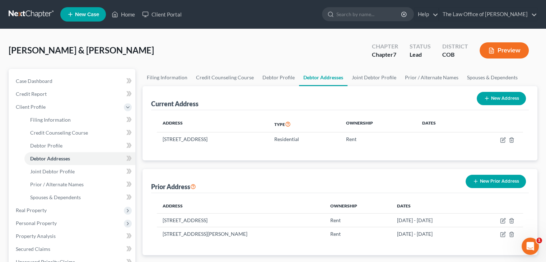
click at [452, 55] on div "COB" at bounding box center [455, 55] width 26 height 8
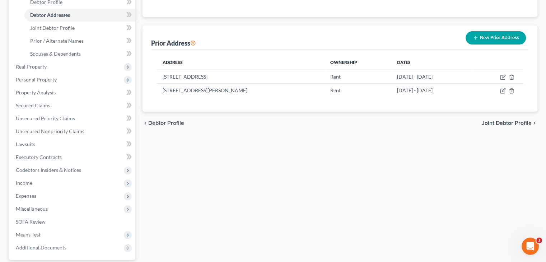
scroll to position [210, 0]
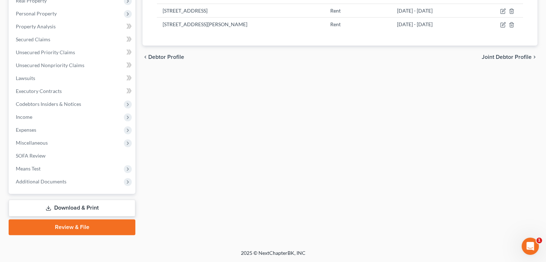
click at [78, 225] on link "Review & File" at bounding box center [72, 227] width 127 height 16
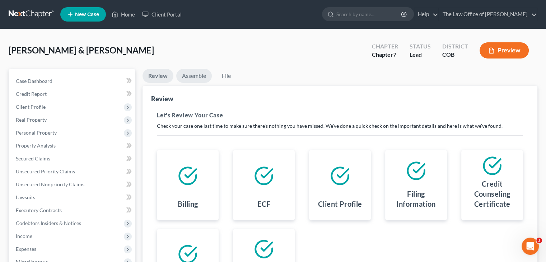
click at [192, 76] on link "Assemble" at bounding box center [194, 76] width 36 height 14
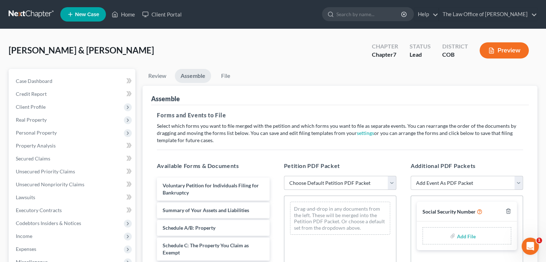
click at [340, 182] on select "Choose Default Petition PDF Packet Emergency Filing (Voluntary Petition and Cre…" at bounding box center [340, 183] width 112 height 14
select select "1"
click at [284, 176] on select "Choose Default Petition PDF Packet Emergency Filing (Voluntary Petition and Cre…" at bounding box center [340, 183] width 112 height 14
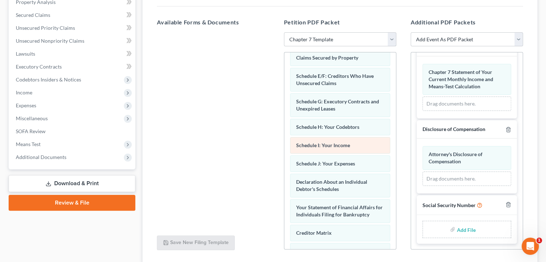
scroll to position [108, 0]
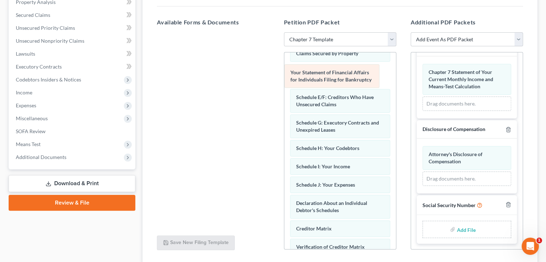
drag, startPoint x: 356, startPoint y: 216, endPoint x: 351, endPoint y: 79, distance: 136.5
click at [351, 79] on div "Your Statement of Financial Affairs for Individuals Filing for Bankruptcy Volun…" at bounding box center [340, 133] width 112 height 377
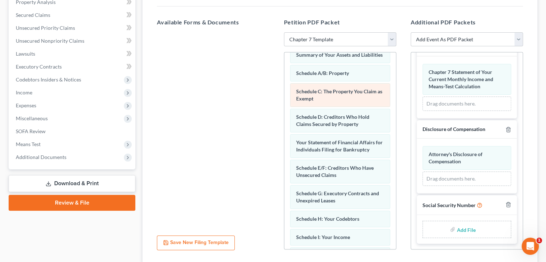
scroll to position [36, 0]
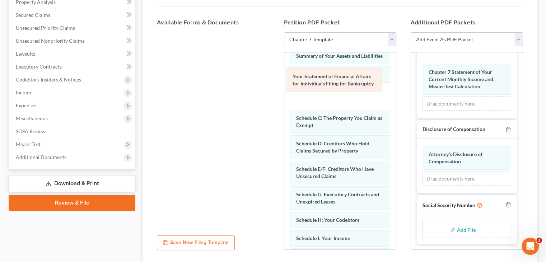
drag, startPoint x: 361, startPoint y: 154, endPoint x: 358, endPoint y: 81, distance: 73.3
click at [358, 81] on div "Your Statement of Financial Affairs for Individuals Filing for Bankruptcy Volun…" at bounding box center [340, 205] width 112 height 377
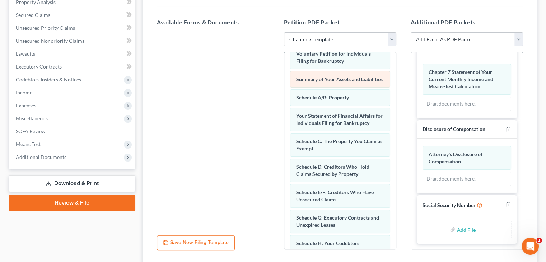
scroll to position [0, 0]
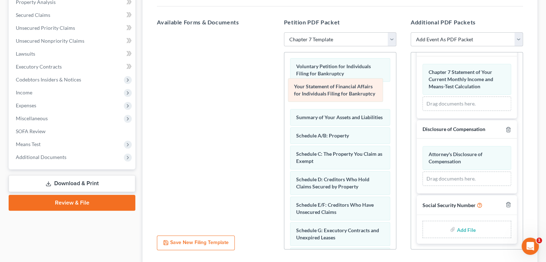
drag, startPoint x: 363, startPoint y: 140, endPoint x: 361, endPoint y: 92, distance: 48.1
click at [361, 92] on div "Your Statement of Financial Affairs for Individuals Filing for Bankruptcy Volun…" at bounding box center [340, 240] width 112 height 377
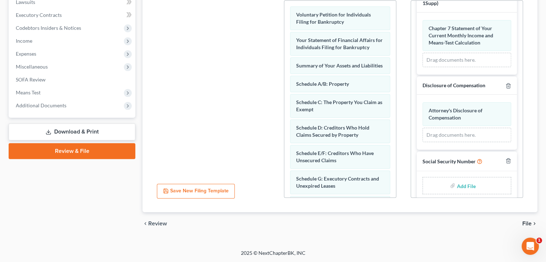
scroll to position [121, 0]
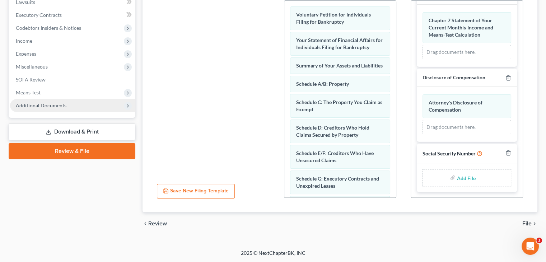
click at [40, 104] on span "Additional Documents" at bounding box center [41, 105] width 51 height 6
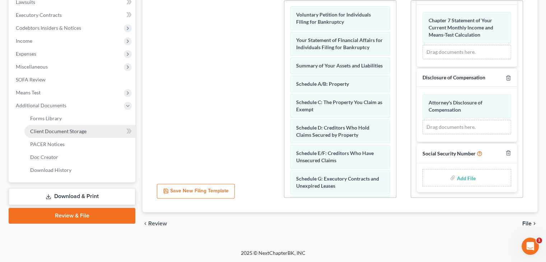
click at [52, 131] on span "Client Document Storage" at bounding box center [58, 131] width 56 height 6
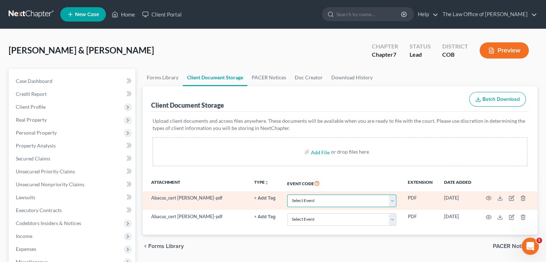
click at [352, 201] on select "Select Event 1009-1.1 Notice of Amendments 20 Largest Unsecured Creditors Amend…" at bounding box center [341, 201] width 109 height 13
select select "5"
click at [287, 195] on select "Select Event 1009-1.1 Notice of Amendments 20 Largest Unsecured Creditors Amend…" at bounding box center [341, 201] width 109 height 13
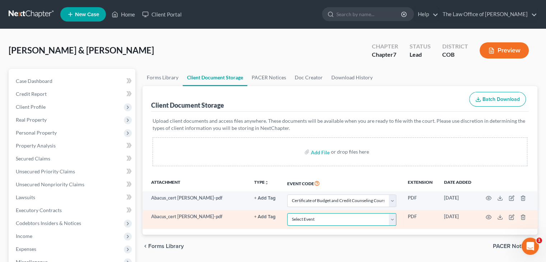
click at [339, 218] on select "Select Event 1009-1.1 Notice of Amendments 20 Largest Unsecured Creditors Amend…" at bounding box center [341, 219] width 109 height 13
select select "5"
click at [287, 213] on select "Select Event 1009-1.1 Notice of Amendments 20 Largest Unsecured Creditors Amend…" at bounding box center [341, 219] width 109 height 13
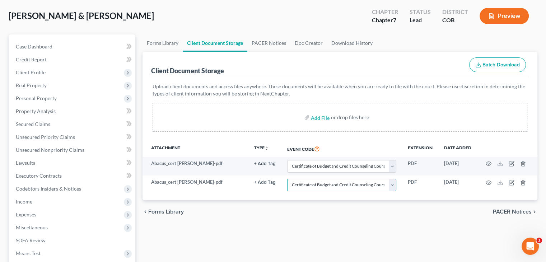
scroll to position [108, 0]
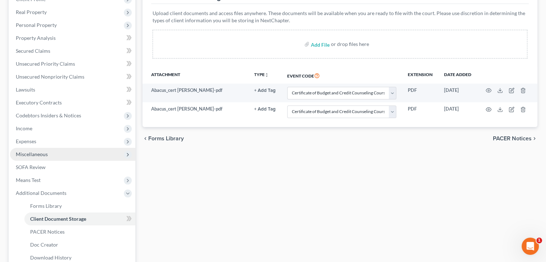
click at [50, 149] on span "Miscellaneous" at bounding box center [72, 154] width 125 height 13
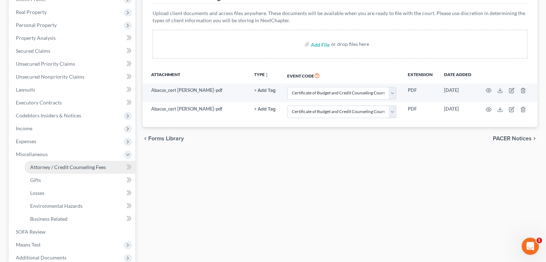
click at [59, 166] on span "Attorney / Credit Counseling Fees" at bounding box center [68, 167] width 76 height 6
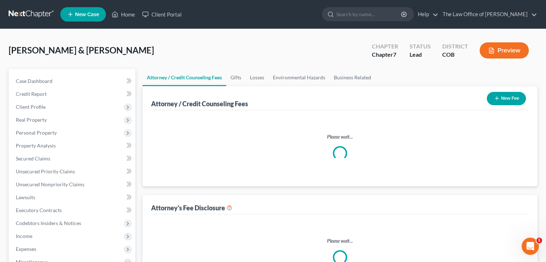
select select "1"
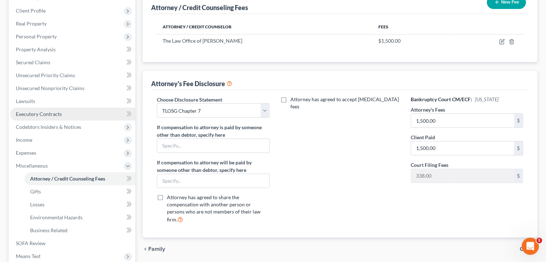
scroll to position [179, 0]
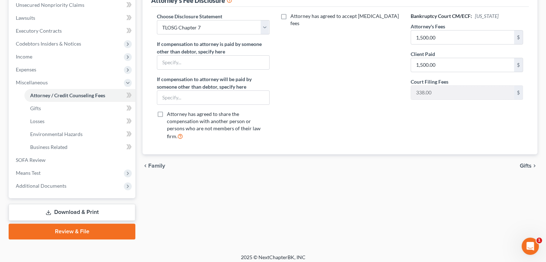
click at [69, 233] on link "Review & File" at bounding box center [72, 232] width 127 height 16
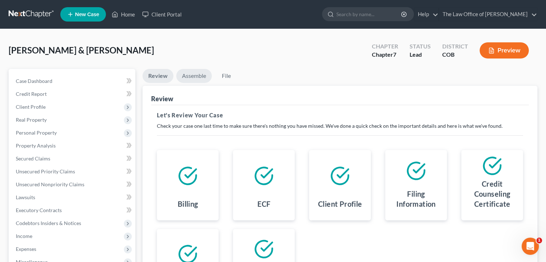
click at [192, 76] on link "Assemble" at bounding box center [194, 76] width 36 height 14
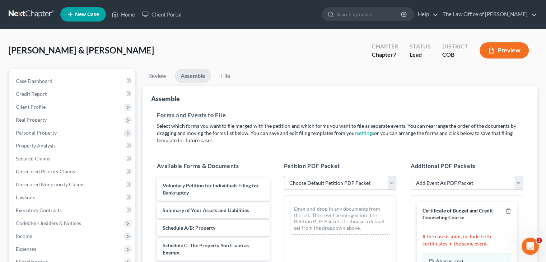
click at [383, 183] on select "Choose Default Petition PDF Packet Emergency Filing (Voluntary Petition and Cre…" at bounding box center [340, 183] width 112 height 14
select select "1"
click at [284, 176] on select "Choose Default Petition PDF Packet Emergency Filing (Voluntary Petition and Cre…" at bounding box center [340, 183] width 112 height 14
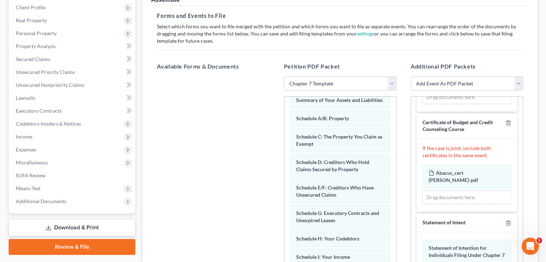
scroll to position [72, 0]
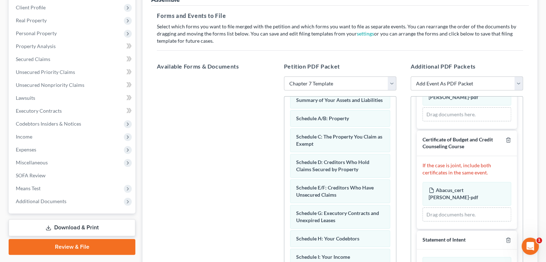
click at [464, 207] on div "Drag documents here." at bounding box center [466, 214] width 89 height 14
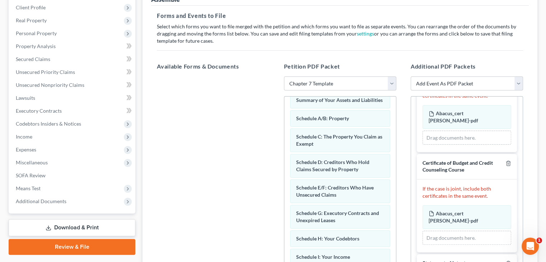
scroll to position [36, 0]
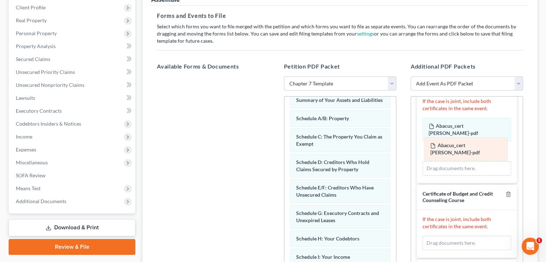
drag, startPoint x: 459, startPoint y: 217, endPoint x: 461, endPoint y: 145, distance: 72.2
click at [461, 236] on div "Abacus_cert [PERSON_NAME]-pdf Amended Abacus_cert [PERSON_NAME]-pdf Abacus_cert…" at bounding box center [466, 243] width 89 height 14
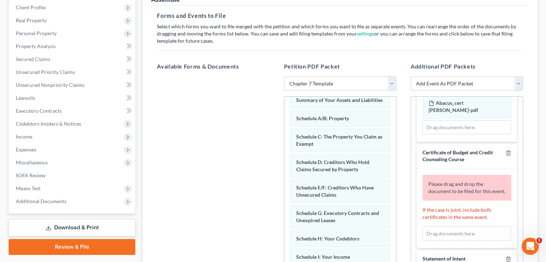
scroll to position [72, 0]
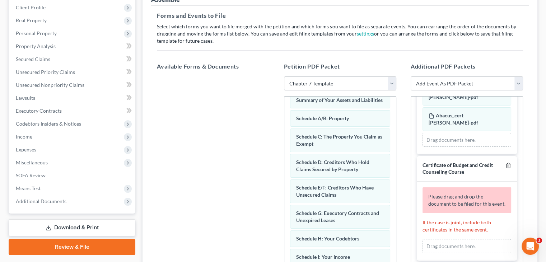
click at [506, 163] on icon "button" at bounding box center [507, 165] width 3 height 5
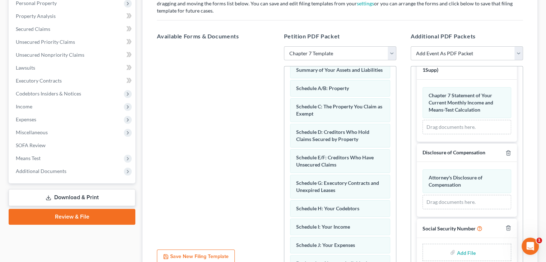
scroll to position [195, 0]
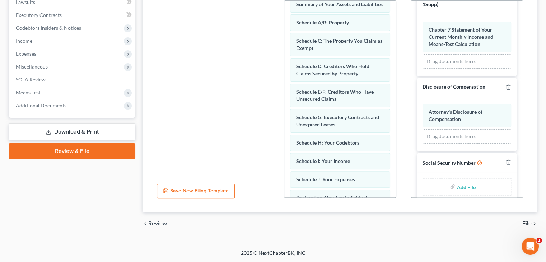
click at [457, 180] on input "file" at bounding box center [465, 186] width 17 height 13
type input "C:\fakepath\Statement About Your Social Security Numbers.pdf"
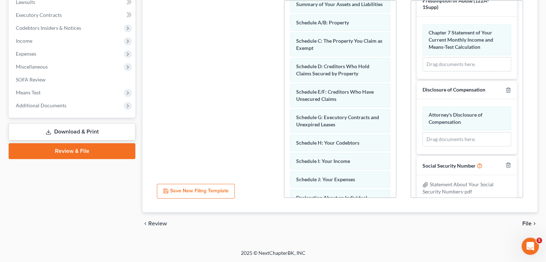
click at [524, 221] on span "File" at bounding box center [526, 224] width 9 height 6
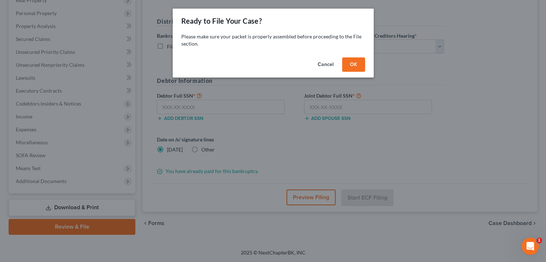
scroll to position [119, 0]
click at [357, 62] on button "OK" at bounding box center [356, 64] width 23 height 14
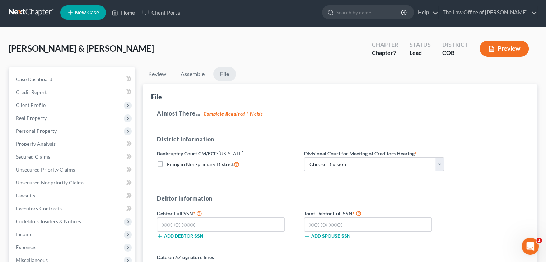
scroll to position [0, 0]
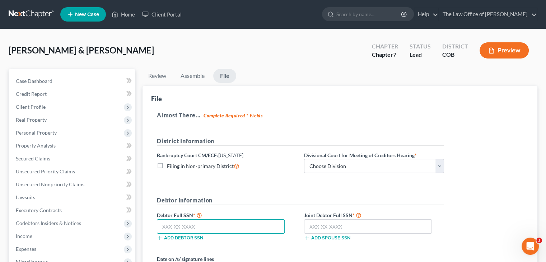
click at [195, 225] on input "text" at bounding box center [221, 226] width 128 height 14
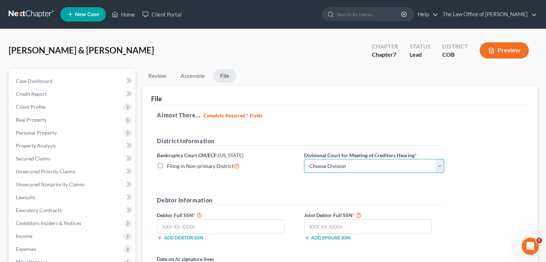
click at [326, 163] on select "Choose Division [GEOGRAPHIC_DATA]" at bounding box center [374, 166] width 140 height 14
select select "0"
click at [304, 159] on select "Choose Division [GEOGRAPHIC_DATA]" at bounding box center [374, 166] width 140 height 14
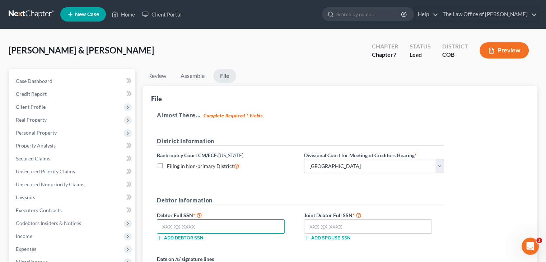
click at [186, 227] on input "text" at bounding box center [221, 226] width 128 height 14
type input "594-26-0997"
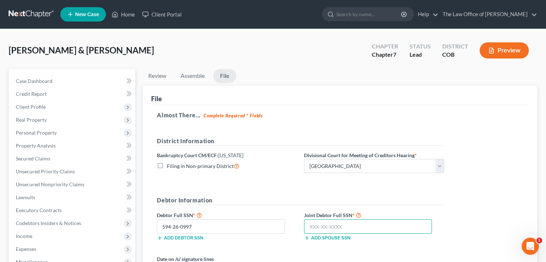
click at [351, 226] on input "text" at bounding box center [368, 226] width 128 height 14
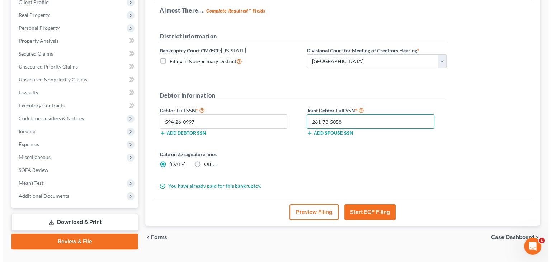
scroll to position [108, 0]
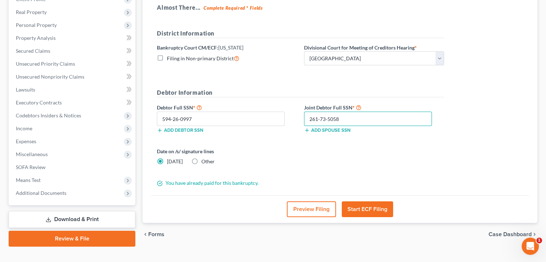
type input "261-73-5058"
click at [379, 209] on button "Start ECF Filing" at bounding box center [367, 209] width 51 height 16
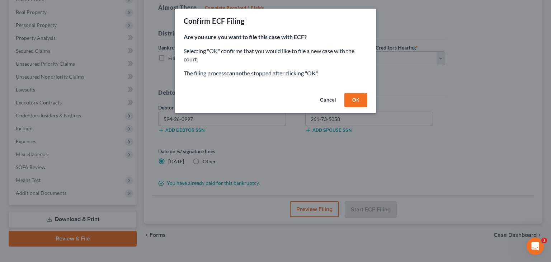
click at [358, 101] on button "OK" at bounding box center [356, 100] width 23 height 14
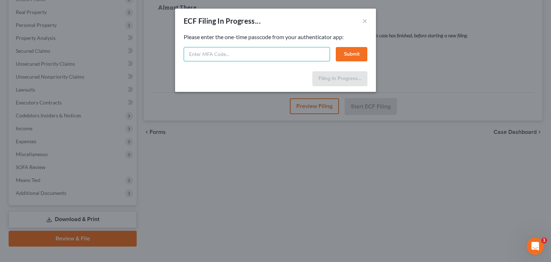
click at [204, 57] on input "text" at bounding box center [257, 54] width 146 height 14
type input "636640"
click at [352, 53] on button "Submit" at bounding box center [352, 54] width 32 height 14
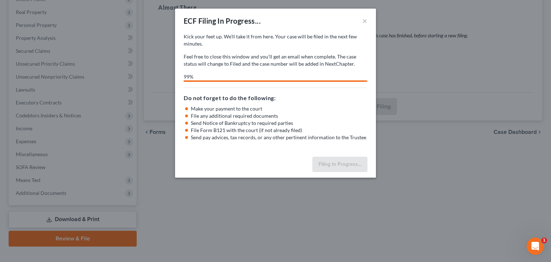
select select "0"
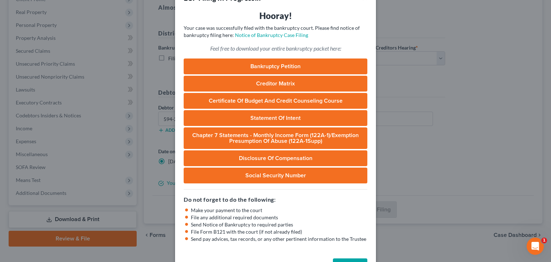
scroll to position [36, 0]
